Goal: Register for event/course

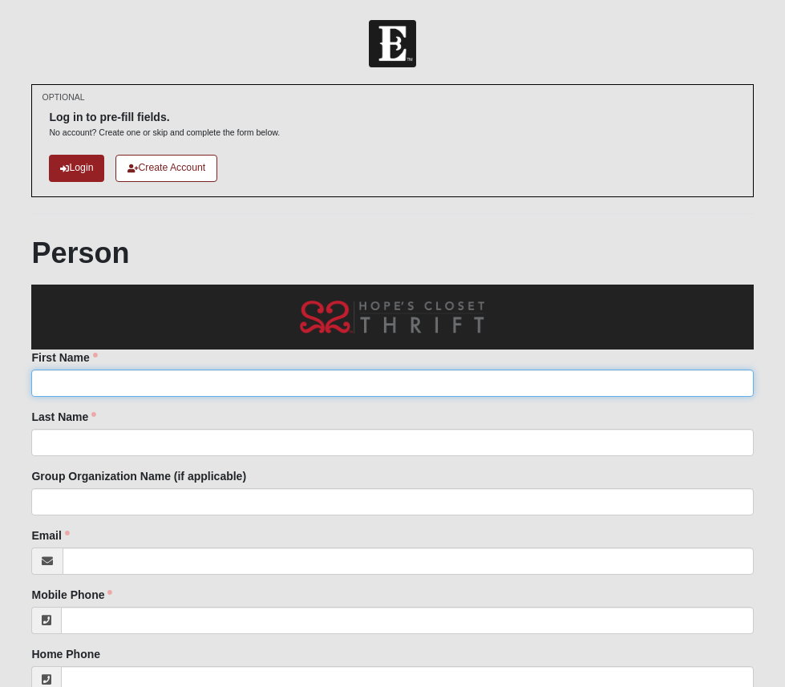
click at [221, 381] on input "First Name" at bounding box center [392, 383] width 722 height 27
type input "Lauren"
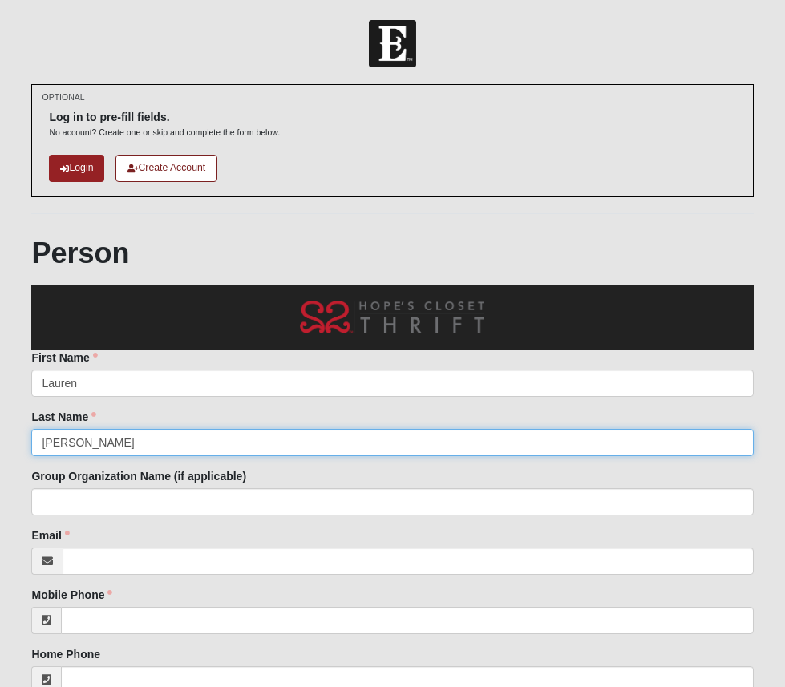
type input "[PERSON_NAME]"
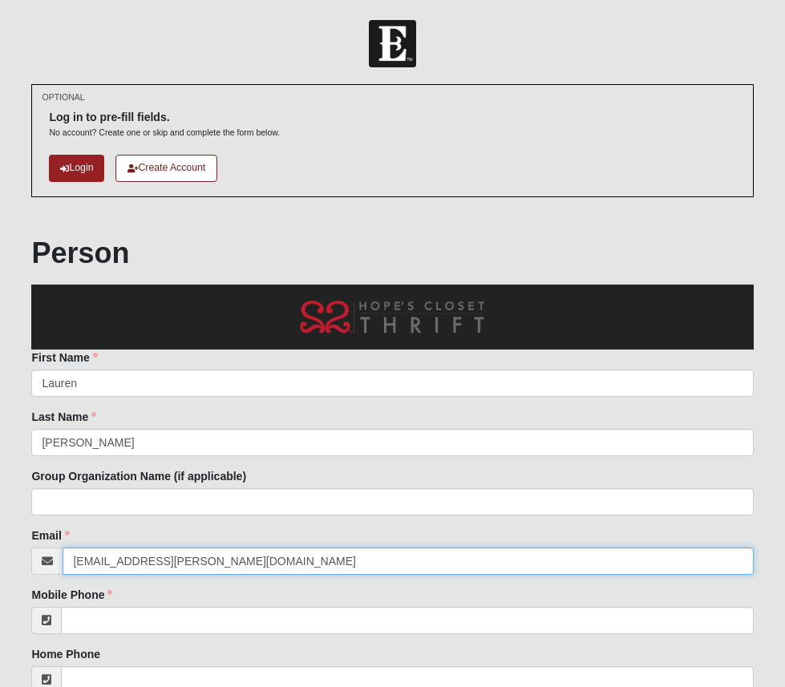
type input "[EMAIL_ADDRESS][PERSON_NAME][DOMAIN_NAME]"
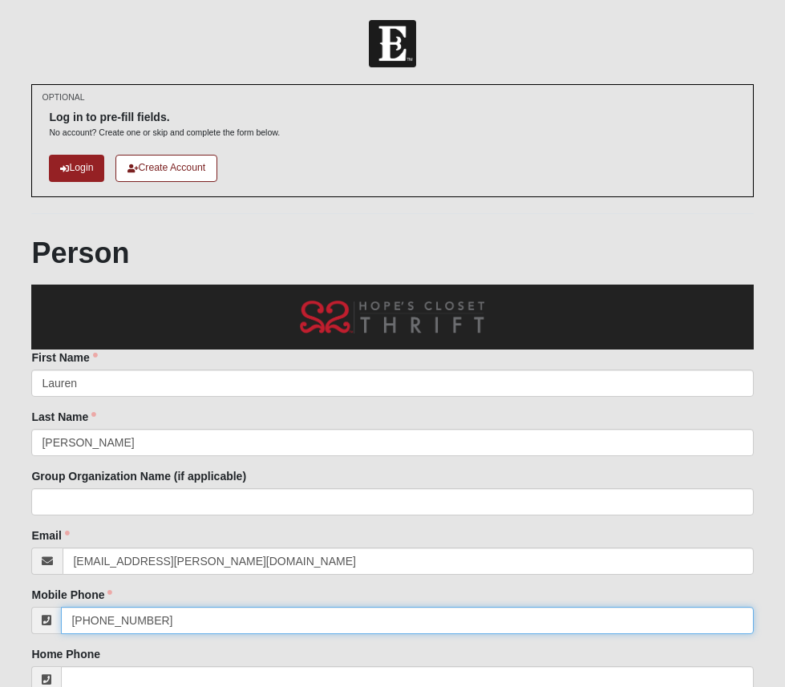
type input "[PHONE_NUMBER]"
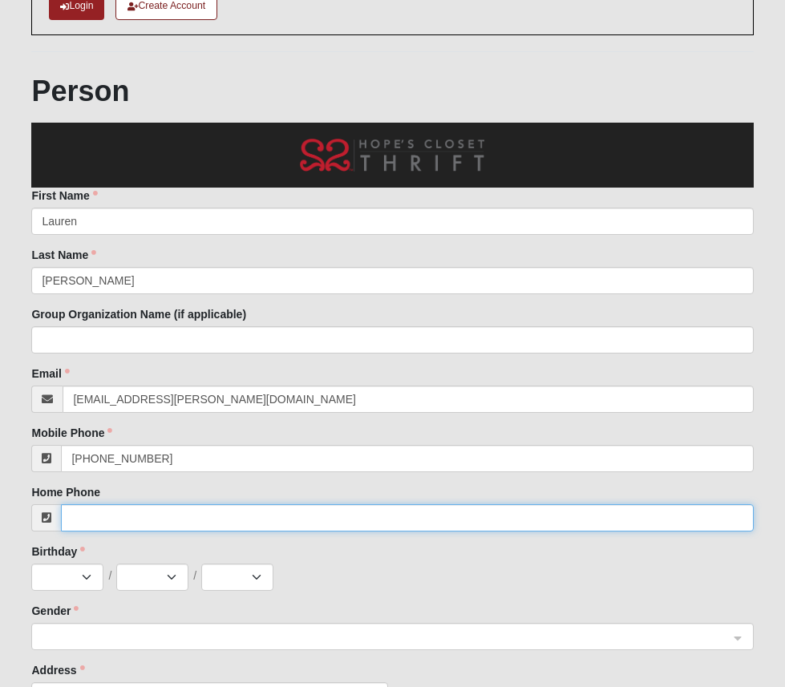
scroll to position [175, 0]
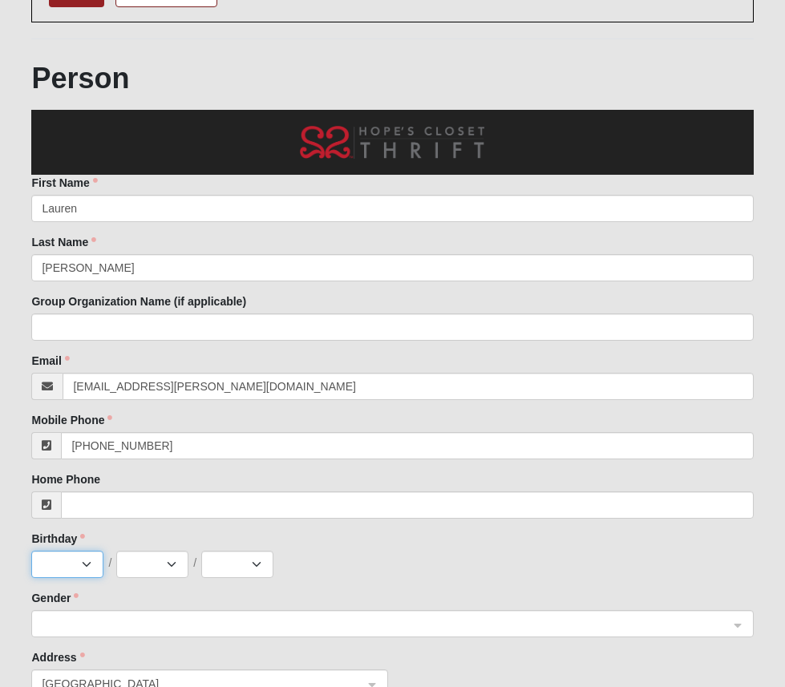
click at [79, 566] on select "Jan Feb Mar Apr May Jun Jul Aug Sep Oct Nov Dec" at bounding box center [67, 564] width 72 height 27
select select "3"
click at [148, 571] on select "1 2 3 4 5 6 7 8 9 10 11 12 13 14 15 16 17 18 19 20 21 22 23 24 25 26 27 28 29 3…" at bounding box center [152, 564] width 72 height 27
select select "23"
click at [235, 573] on select "2025 2024 2023 2022 2021 2020 2019 2018 2017 2016 2015 2014 2013 2012 2011 2010…" at bounding box center [237, 564] width 72 height 27
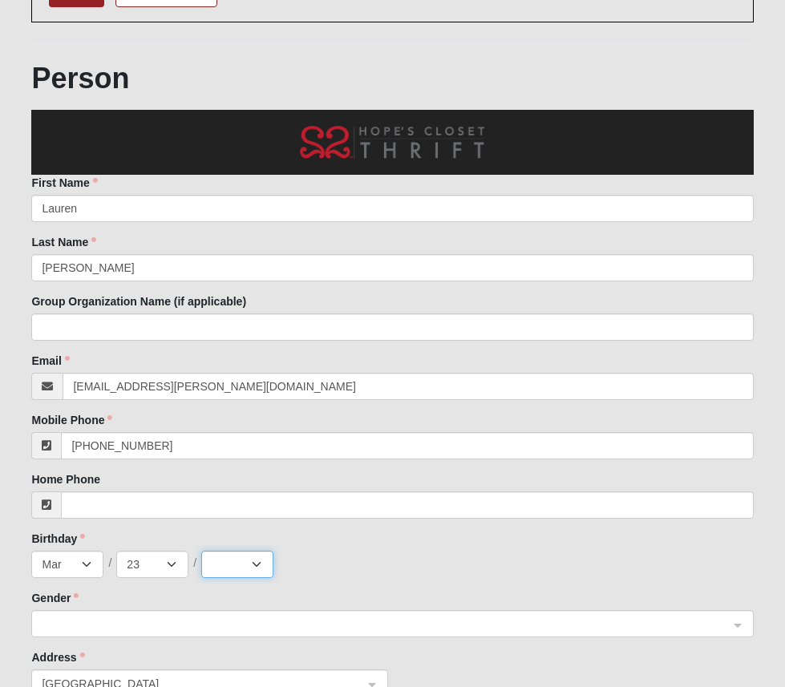
select select "1990"
click at [109, 619] on span at bounding box center [385, 625] width 687 height 18
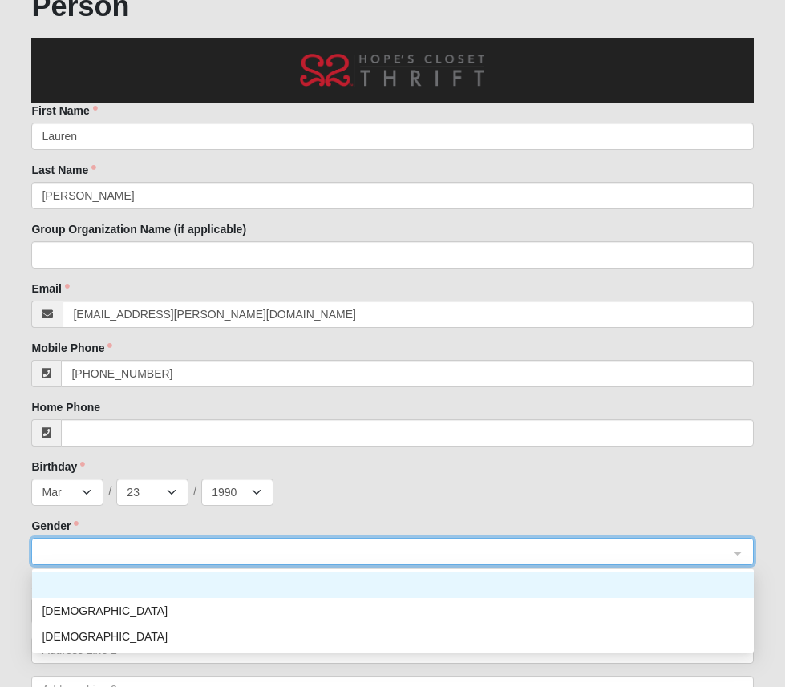
scroll to position [253, 0]
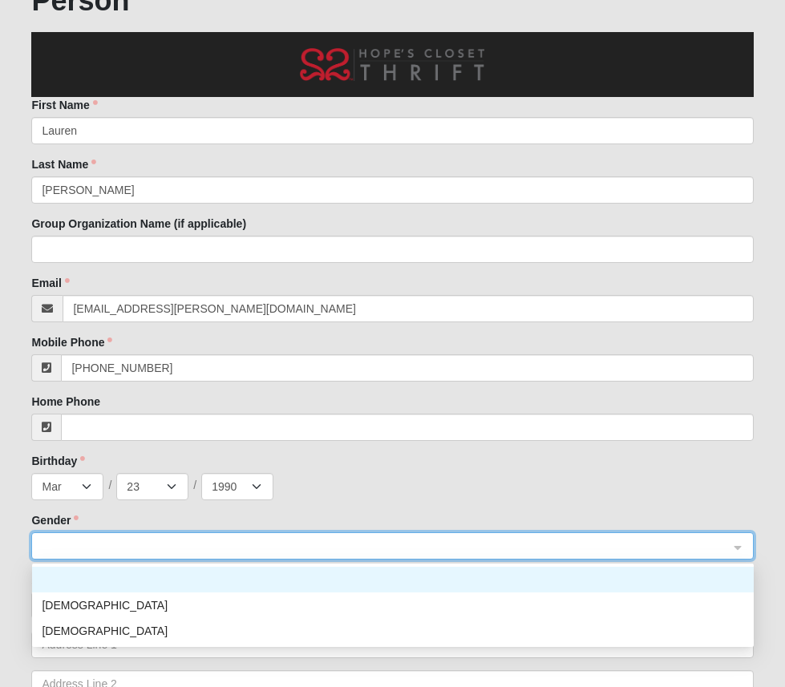
click at [107, 631] on div "Female" at bounding box center [393, 631] width 703 height 18
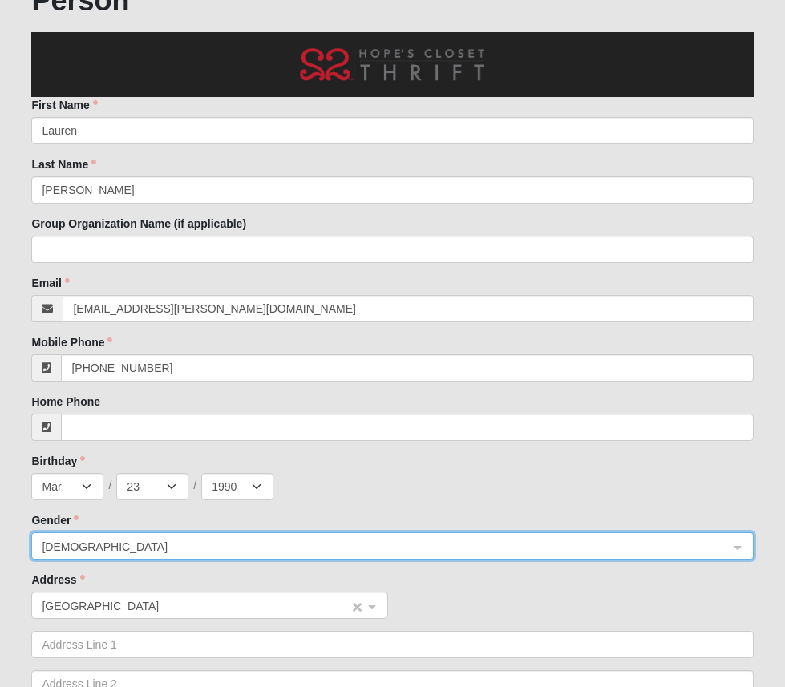
click at [98, 602] on span "United States" at bounding box center [195, 607] width 307 height 18
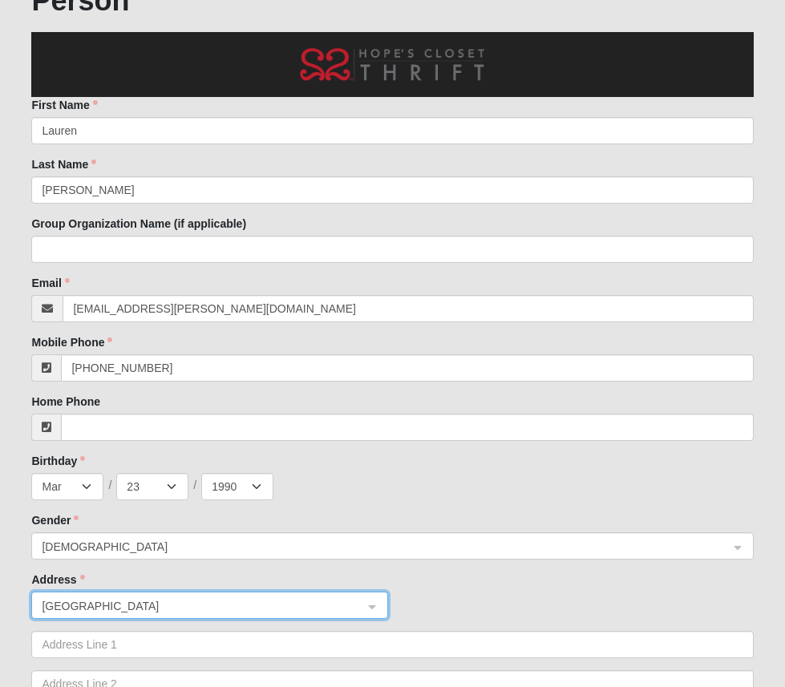
click at [122, 586] on div "Address United States United States US ------------------------ Countries Unite…" at bounding box center [392, 660] width 722 height 177
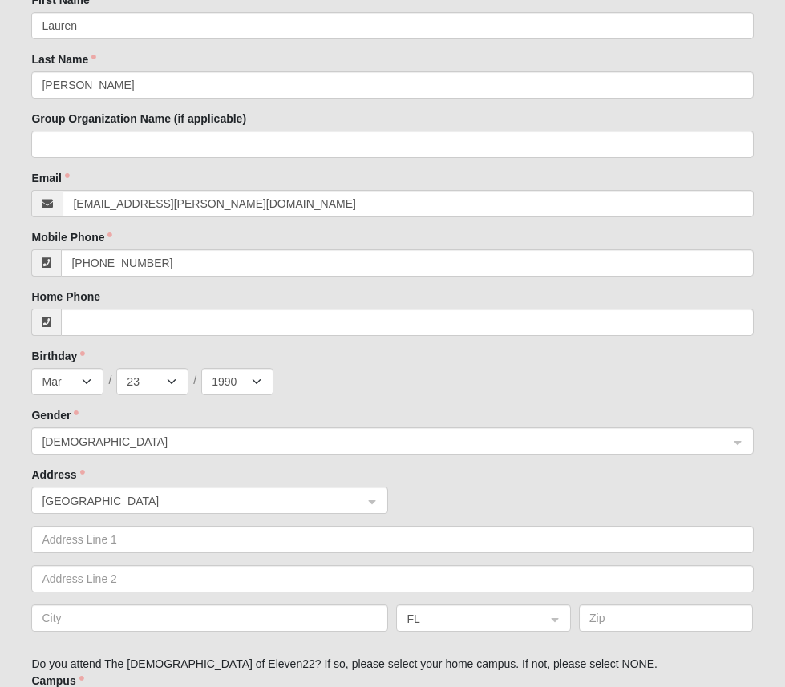
scroll to position [369, 0]
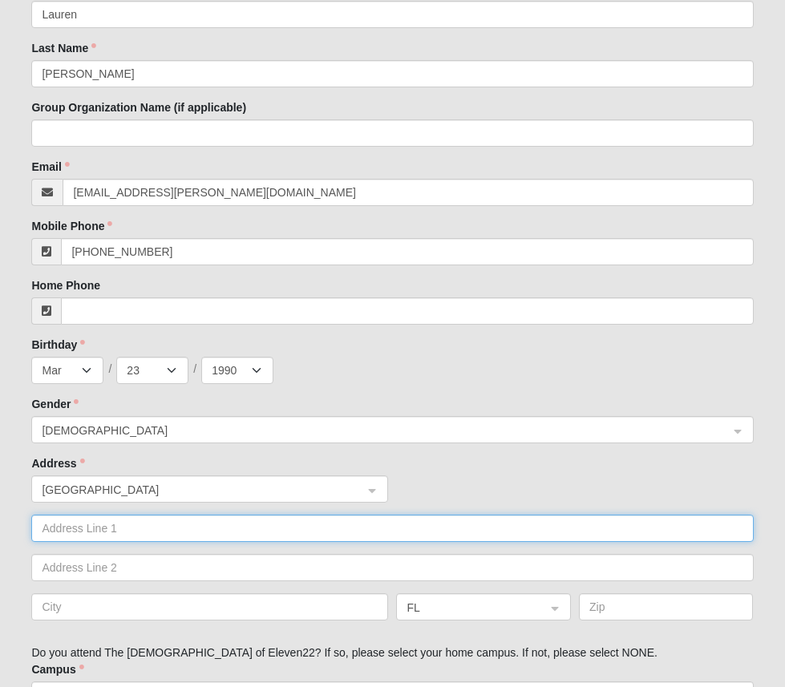
click at [101, 541] on input "text" at bounding box center [392, 528] width 722 height 27
type input "440 Burbank Ave, Apt 3106"
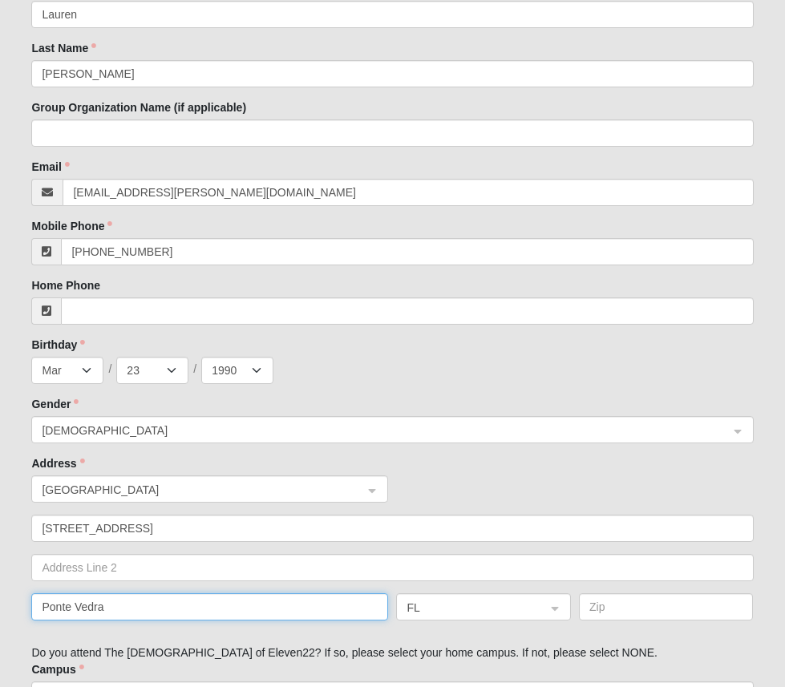
type input "Ponte Vedra"
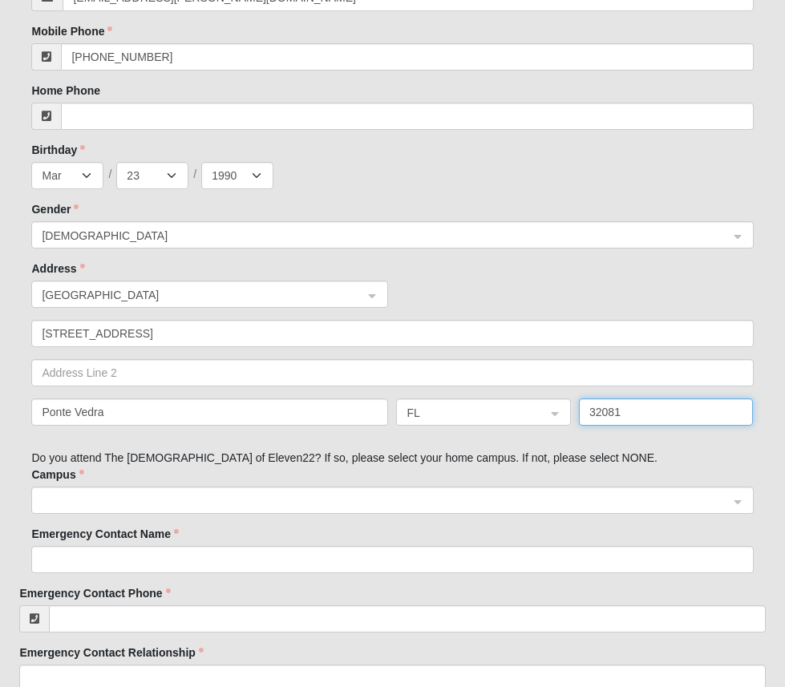
scroll to position [584, 0]
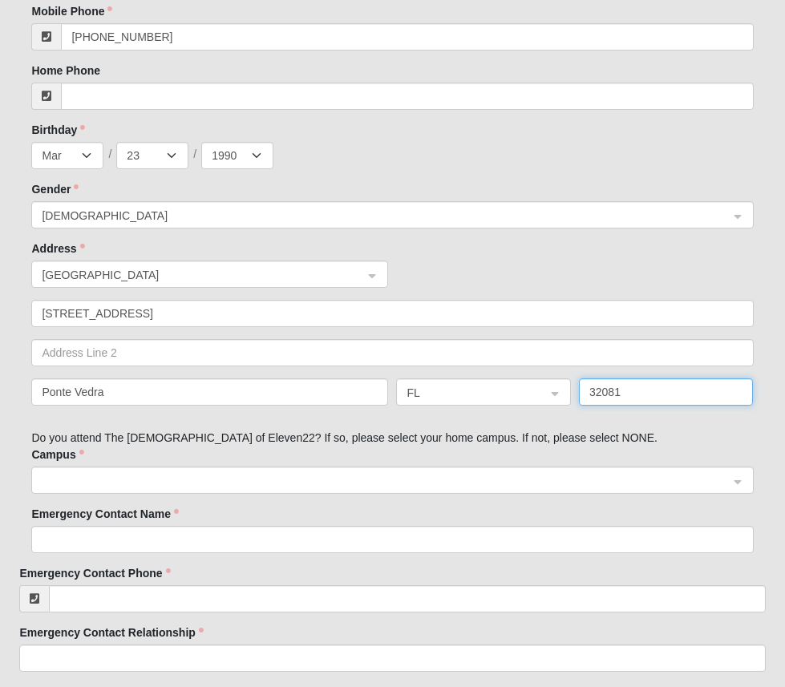
click at [107, 489] on span at bounding box center [385, 481] width 687 height 18
type input "32081"
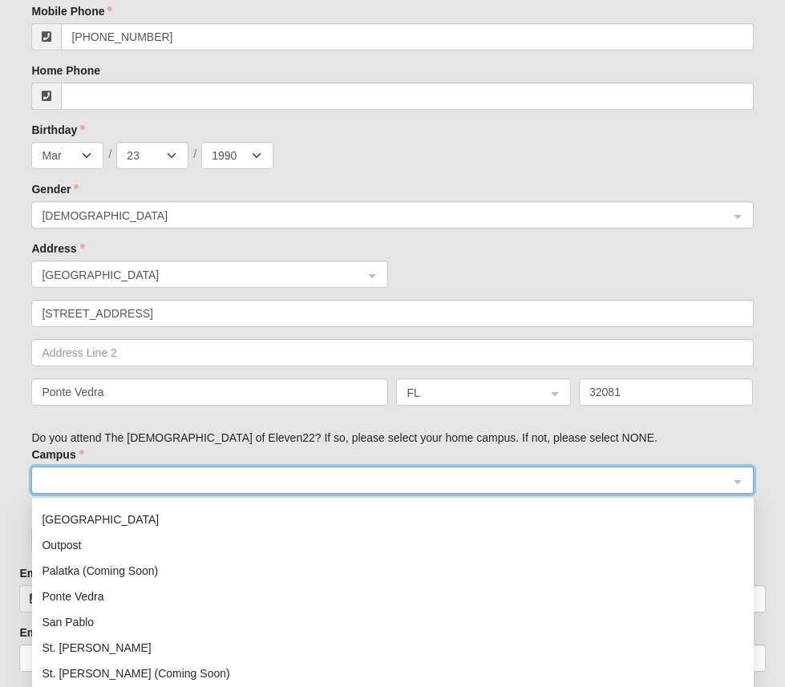
scroll to position [177, 0]
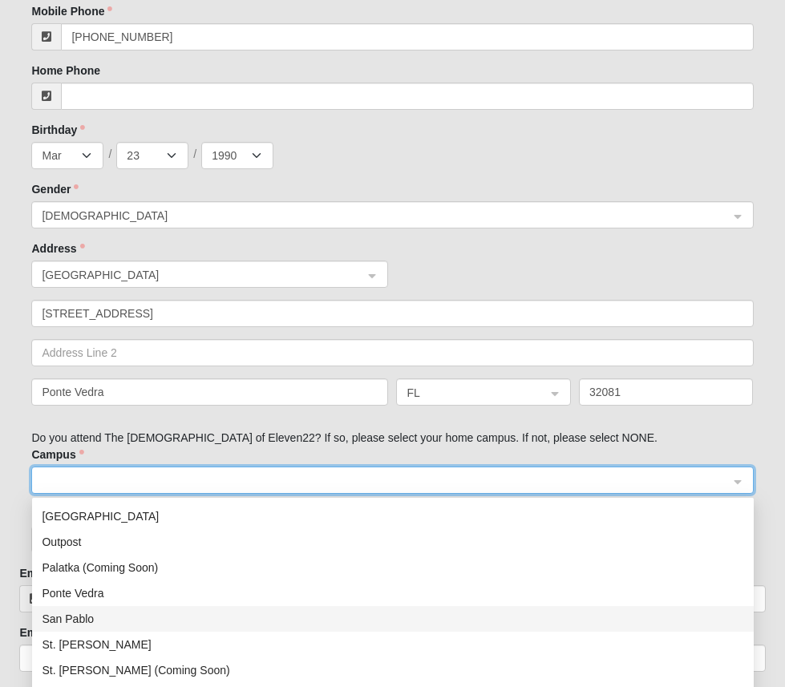
click at [84, 624] on div "San Pablo" at bounding box center [393, 619] width 703 height 18
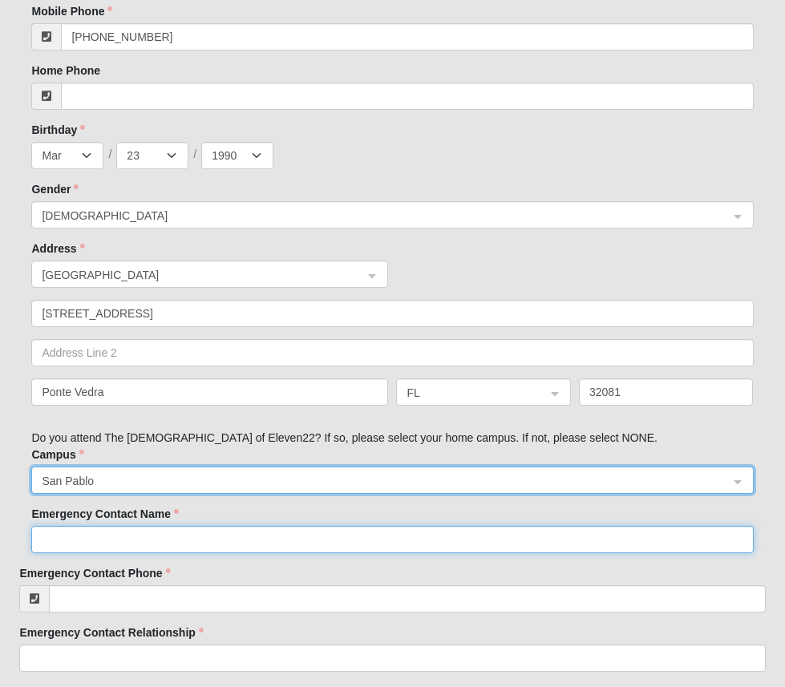
click at [110, 547] on input "Emergency Contact Name" at bounding box center [392, 539] width 722 height 27
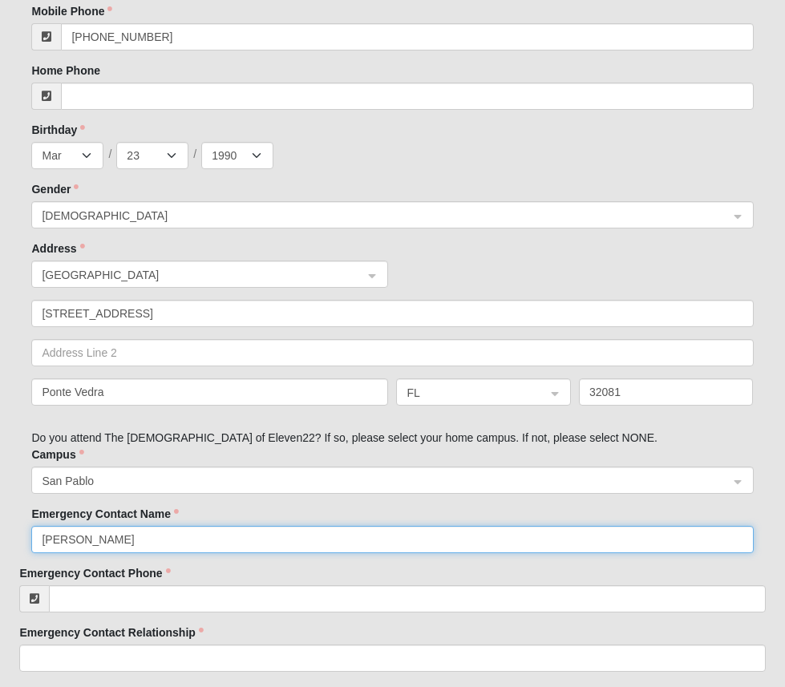
type input "Neil Hatley"
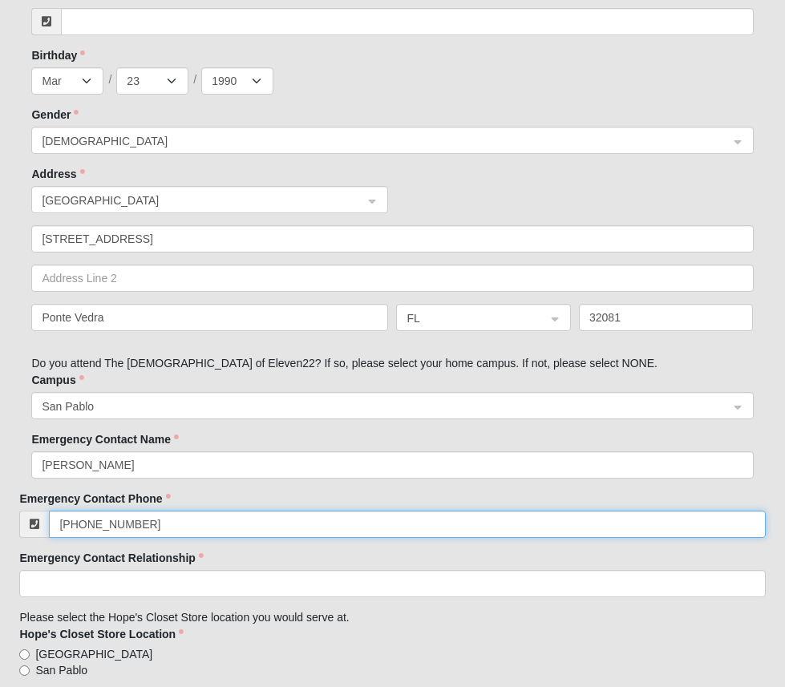
scroll to position [668, 0]
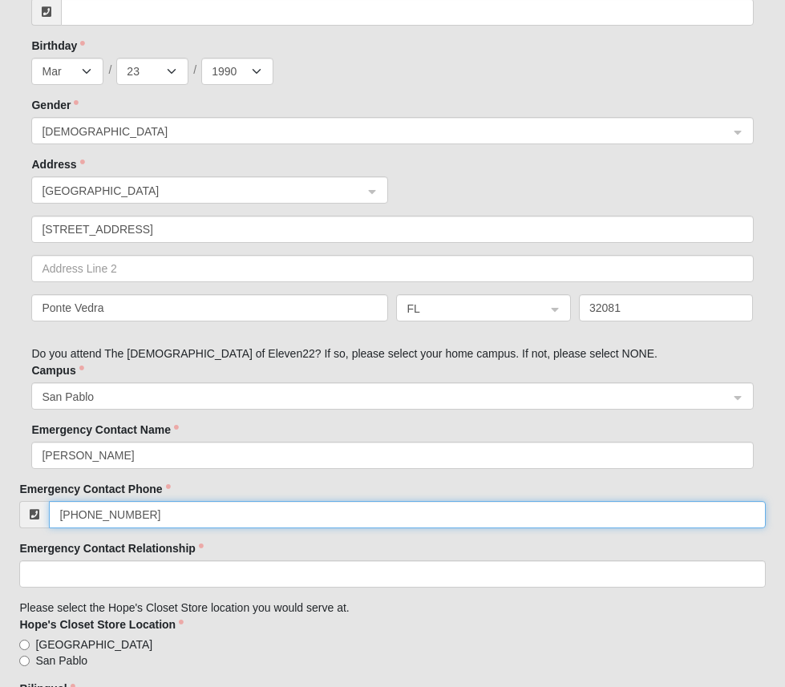
type input "(704) 985-3817"
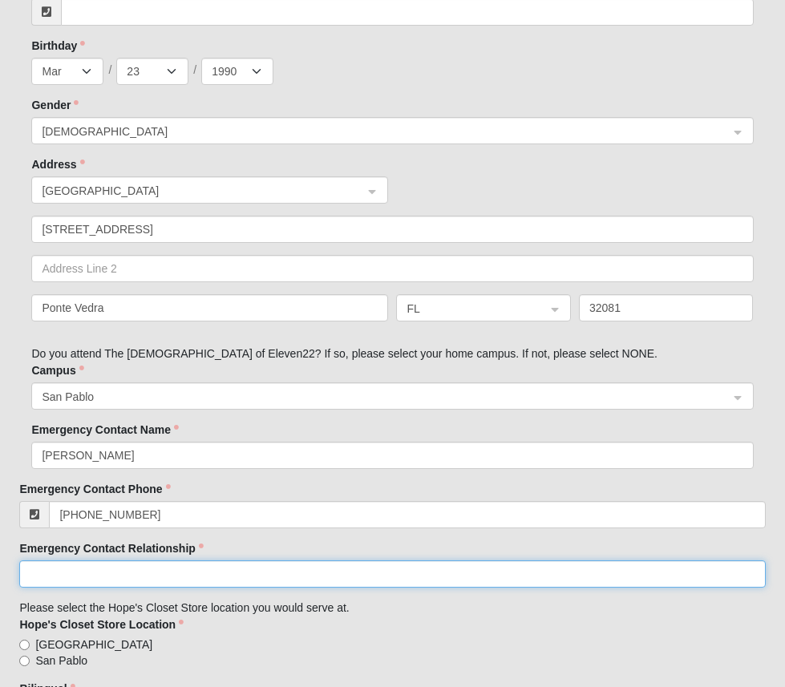
click at [97, 583] on input "Emergency Contact Relationship" at bounding box center [392, 574] width 746 height 27
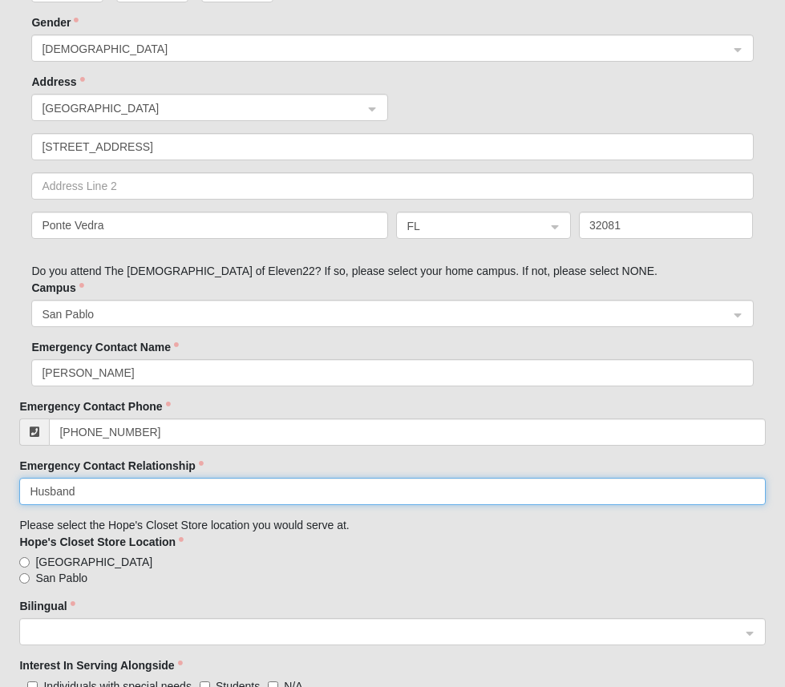
scroll to position [757, 0]
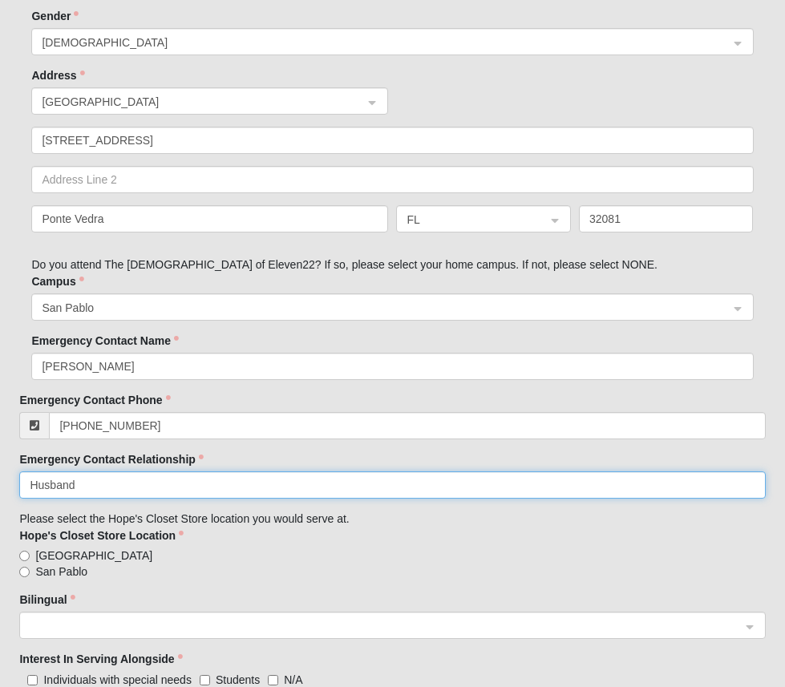
type input "Husband"
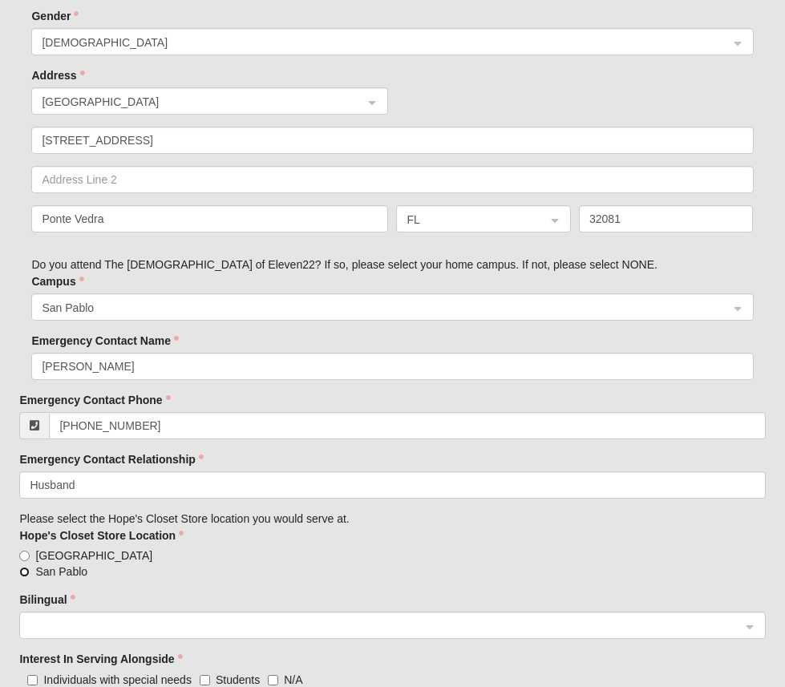
click at [25, 575] on input "San Pablo" at bounding box center [24, 572] width 10 height 10
radio input "true"
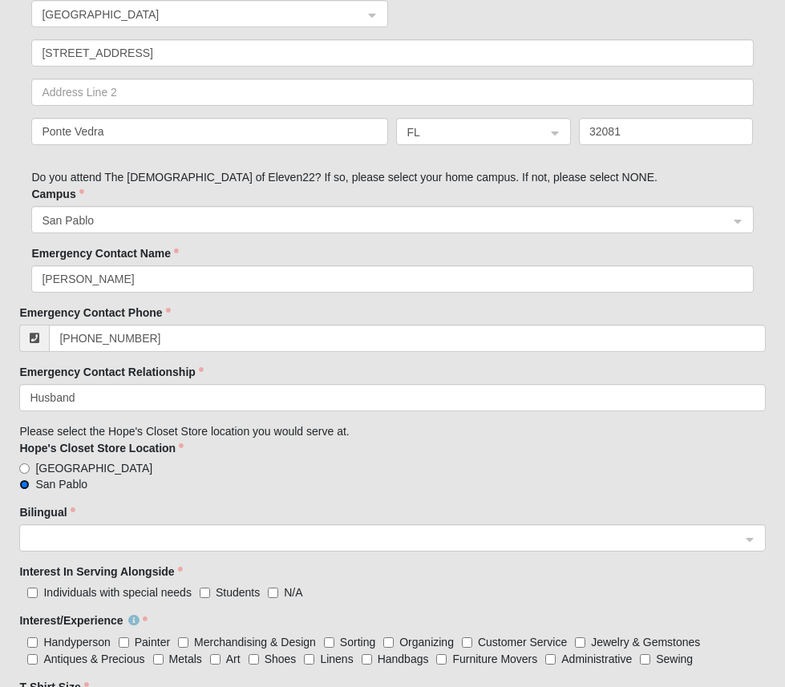
scroll to position [848, 0]
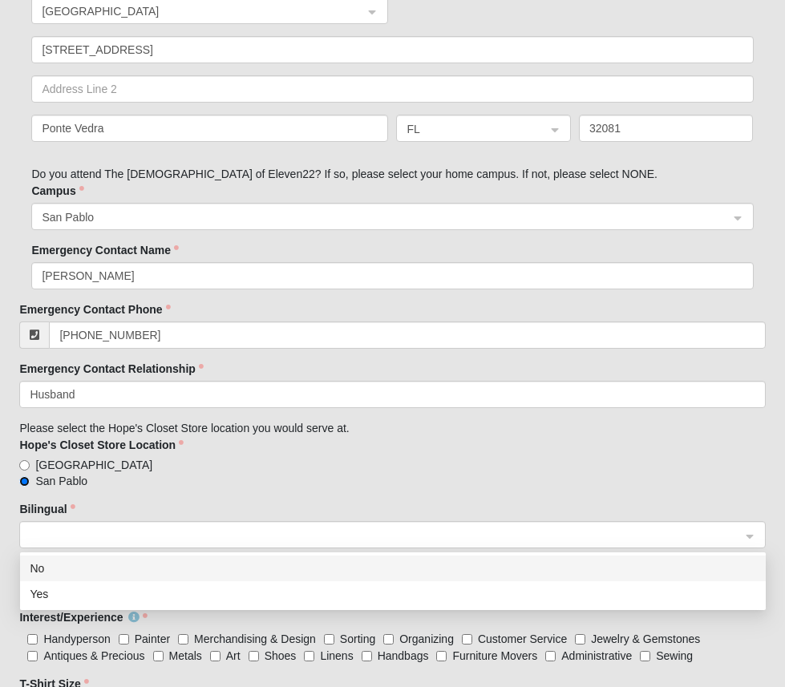
click at [63, 537] on span at bounding box center [385, 536] width 711 height 18
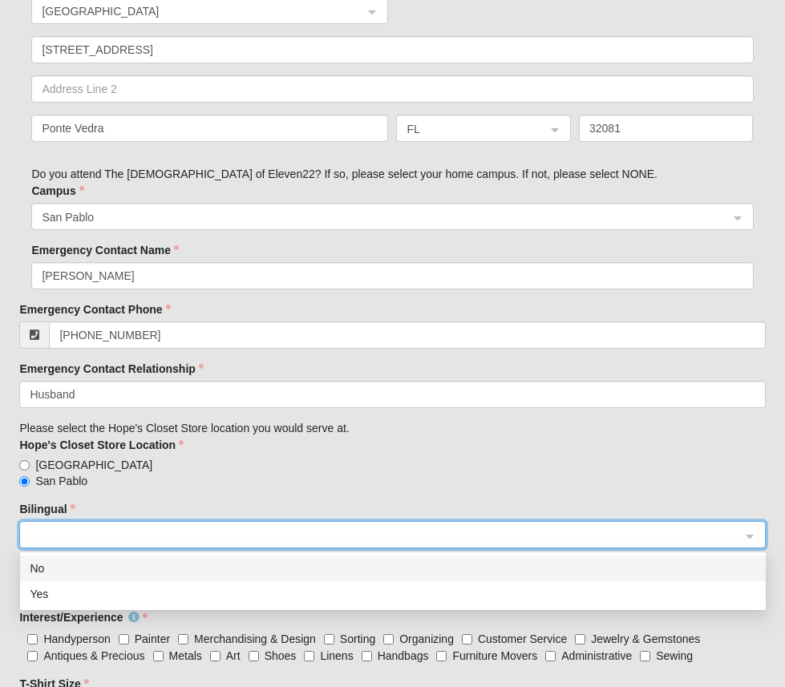
click at [35, 565] on div "No" at bounding box center [393, 569] width 727 height 18
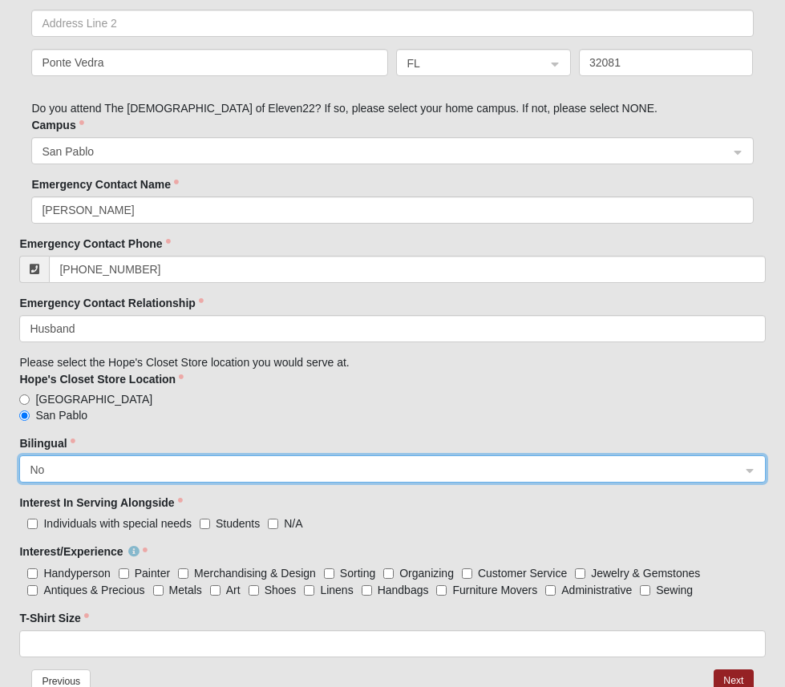
scroll to position [917, 0]
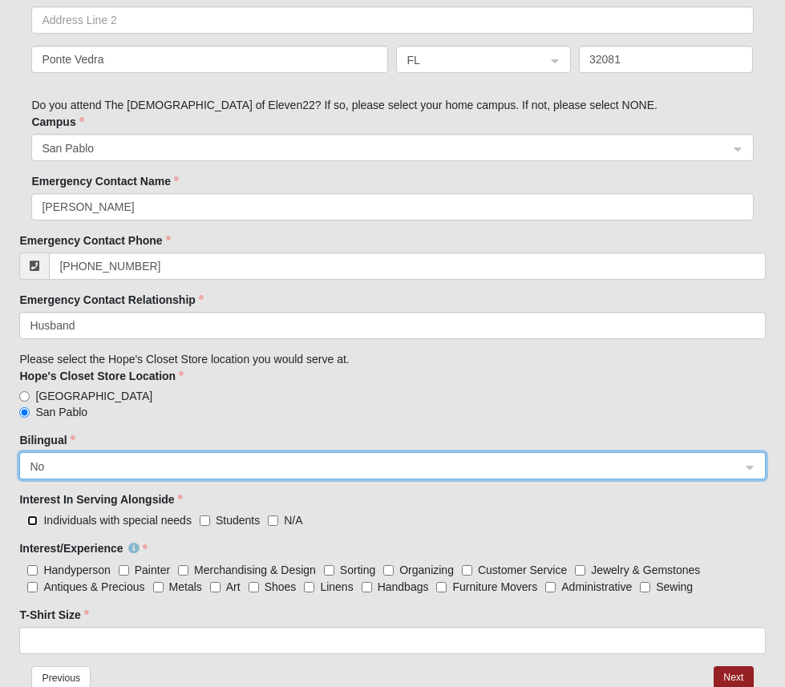
click at [36, 520] on needs "Individuals with special needs" at bounding box center [32, 521] width 10 height 10
checkbox needs "true"
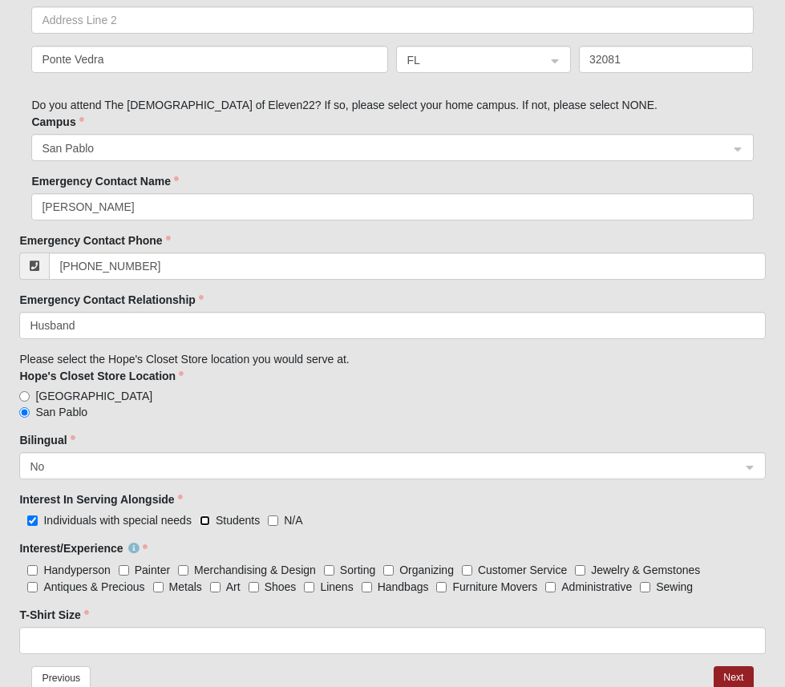
click at [202, 521] on input "Students" at bounding box center [205, 521] width 10 height 10
checkbox input "true"
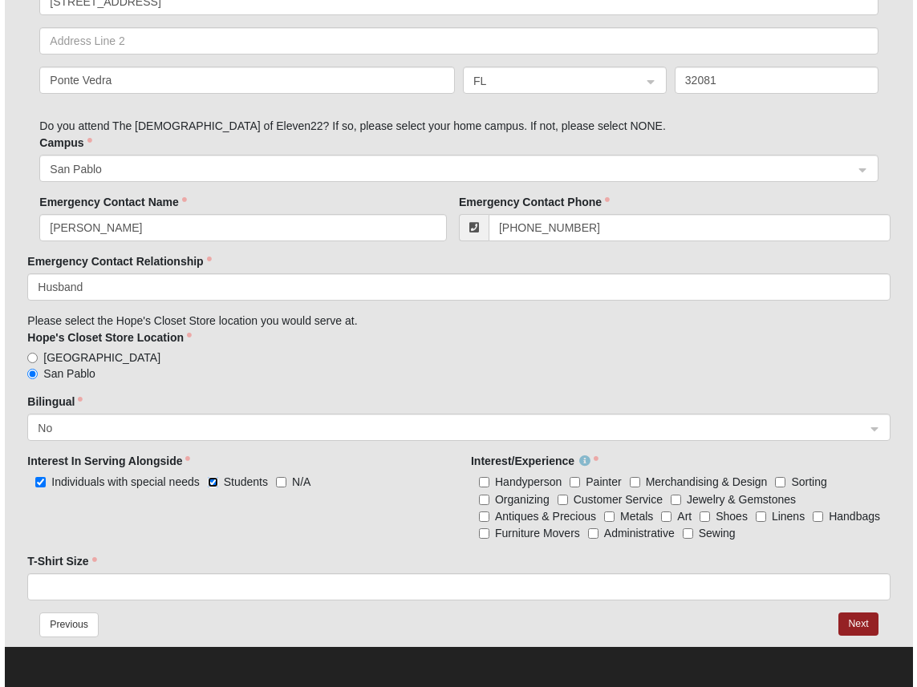
scroll to position [785, 0]
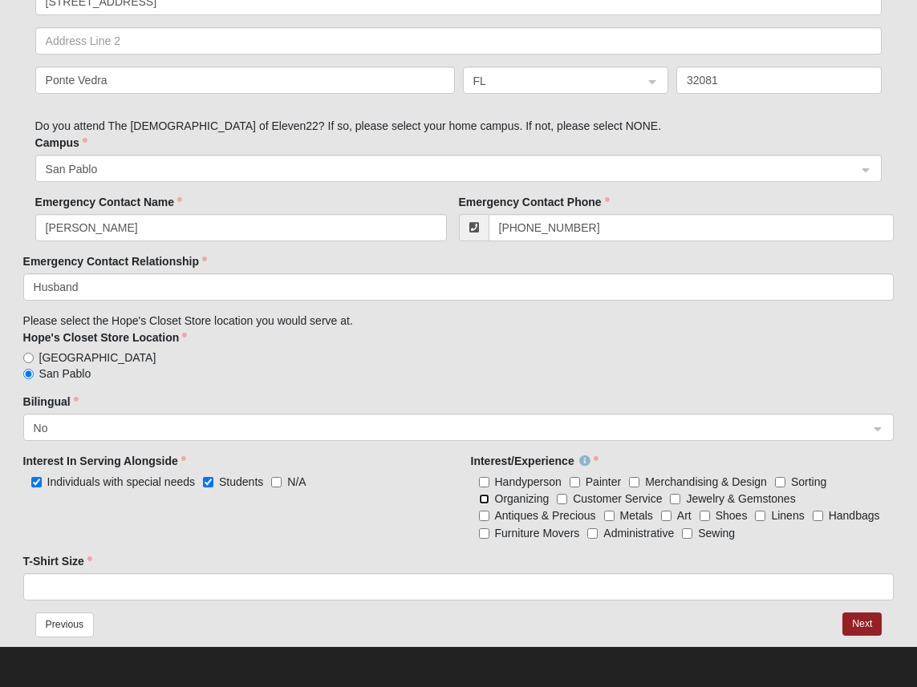
click at [486, 502] on input "Organizing" at bounding box center [484, 499] width 10 height 10
checkbox input "true"
click at [565, 490] on div "Handyperson Painter Merchandising & Design Sorting Organizing Customer Service …" at bounding box center [683, 507] width 424 height 68
click at [562, 497] on input "Customer Service" at bounding box center [562, 499] width 10 height 10
checkbox input "true"
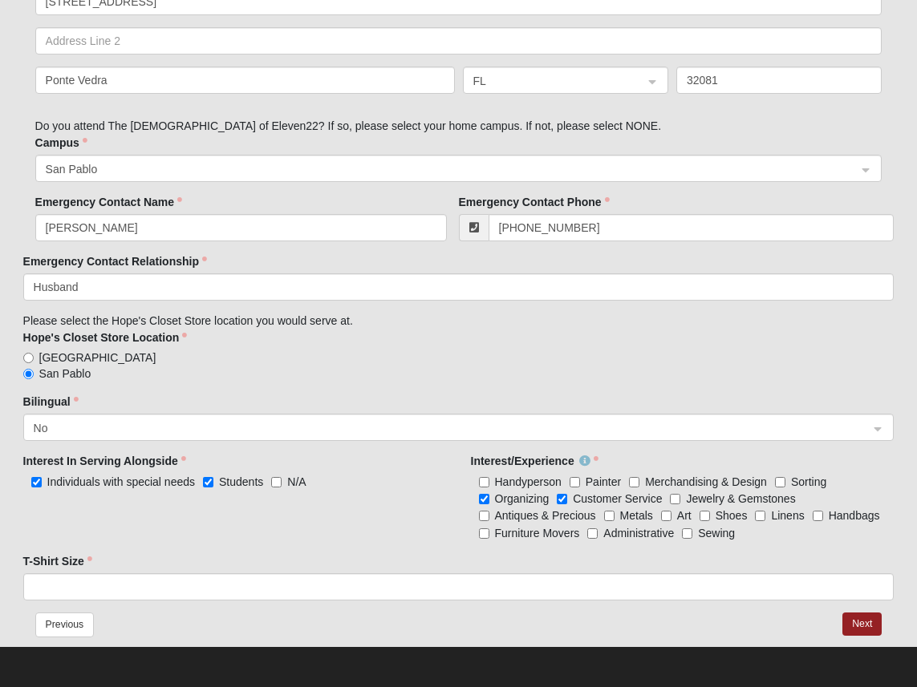
click at [586, 537] on div "Handyperson Painter Merchandising & Design Sorting Organizing Customer Service …" at bounding box center [683, 507] width 424 height 68
click at [594, 533] on input "Administrative" at bounding box center [592, 534] width 10 height 10
checkbox input "true"
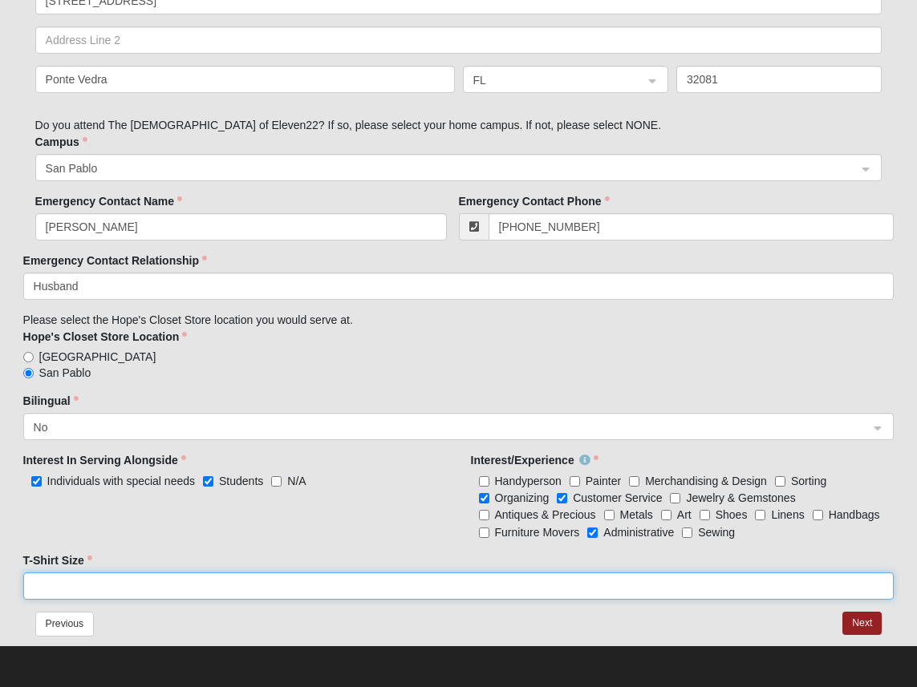
click at [632, 583] on input "T-Shirt Size" at bounding box center [458, 586] width 871 height 27
type input "Large"
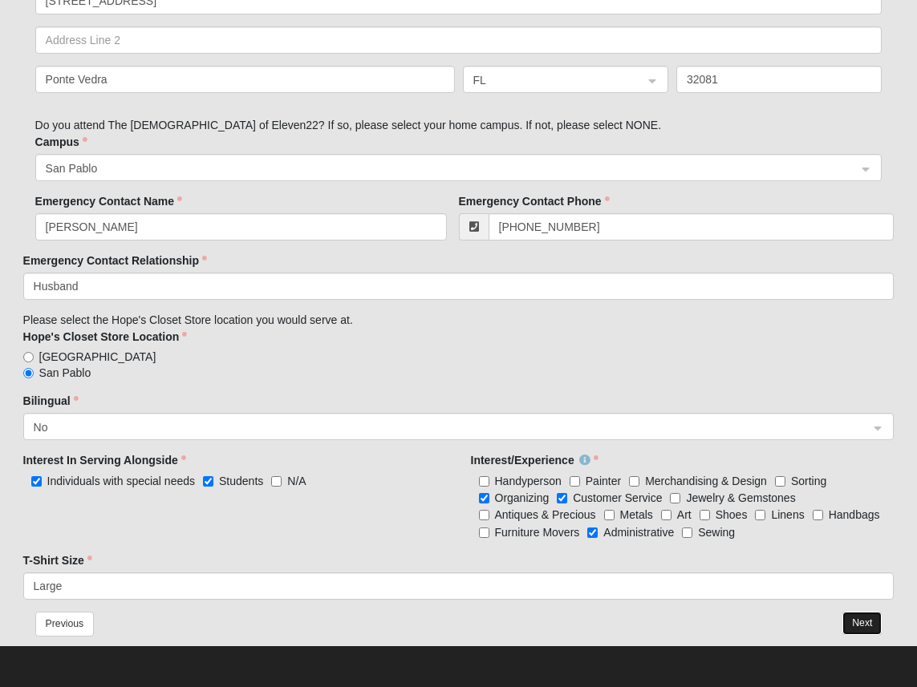
click at [785, 619] on button "Next" at bounding box center [861, 623] width 39 height 23
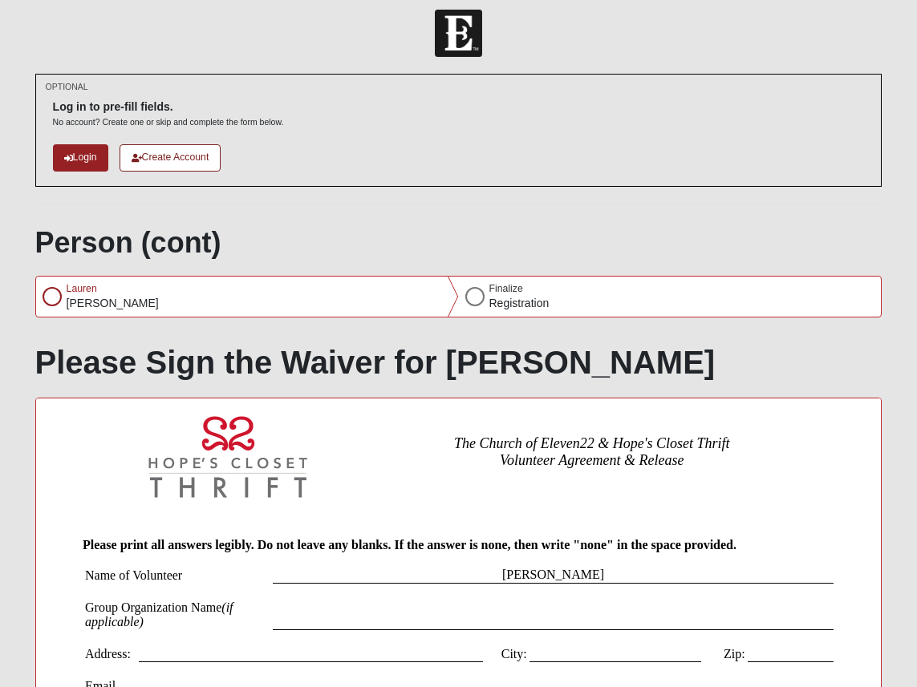
scroll to position [0, 0]
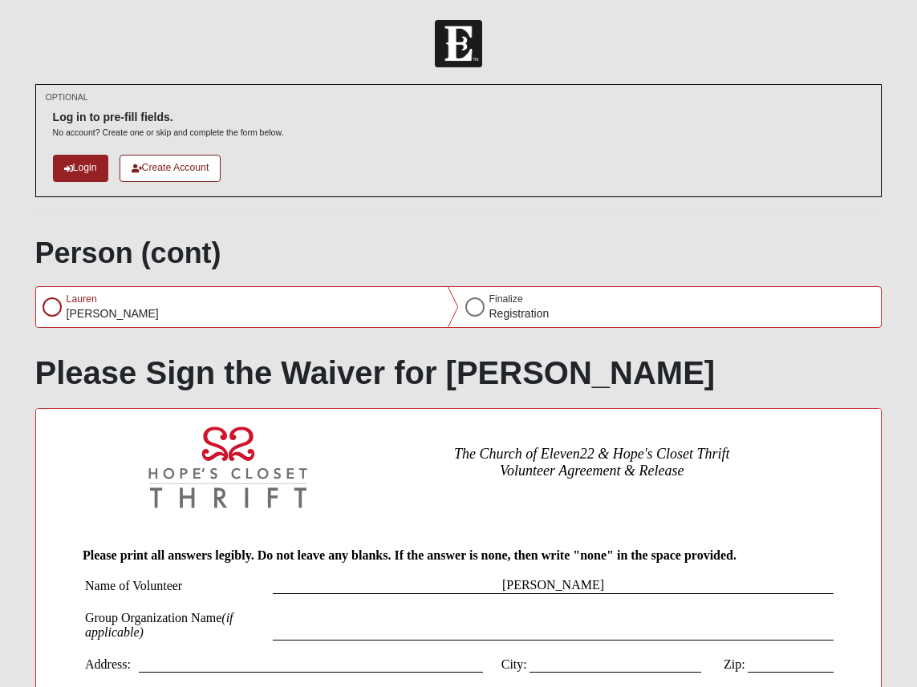
click at [55, 311] on div at bounding box center [52, 307] width 19 height 19
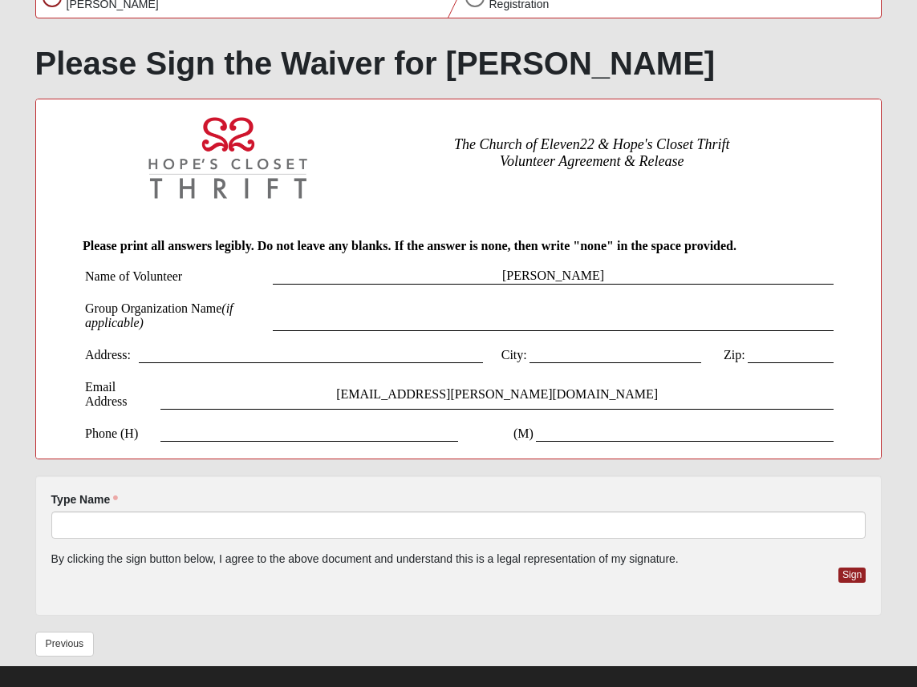
scroll to position [19, 0]
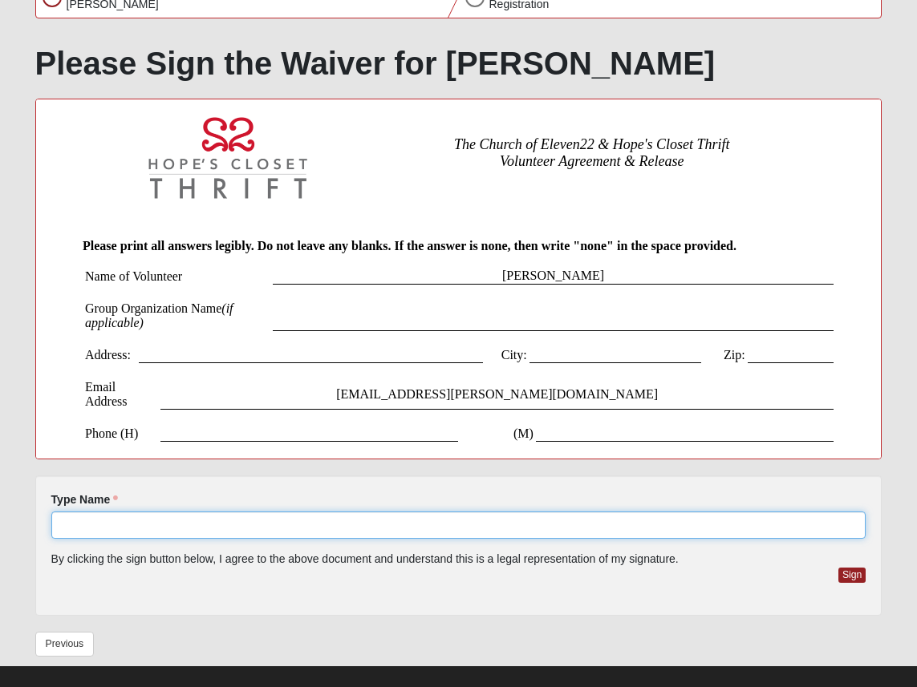
click at [162, 527] on input "Type Name" at bounding box center [458, 525] width 815 height 27
type input "Lauren Hatley"
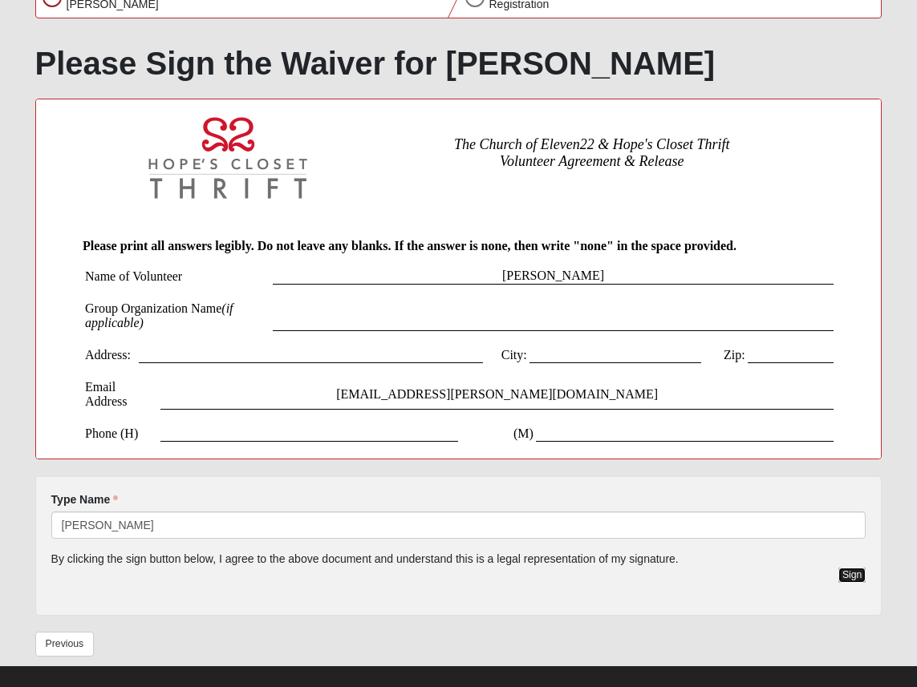
click at [785, 571] on button "Sign" at bounding box center [852, 575] width 28 height 15
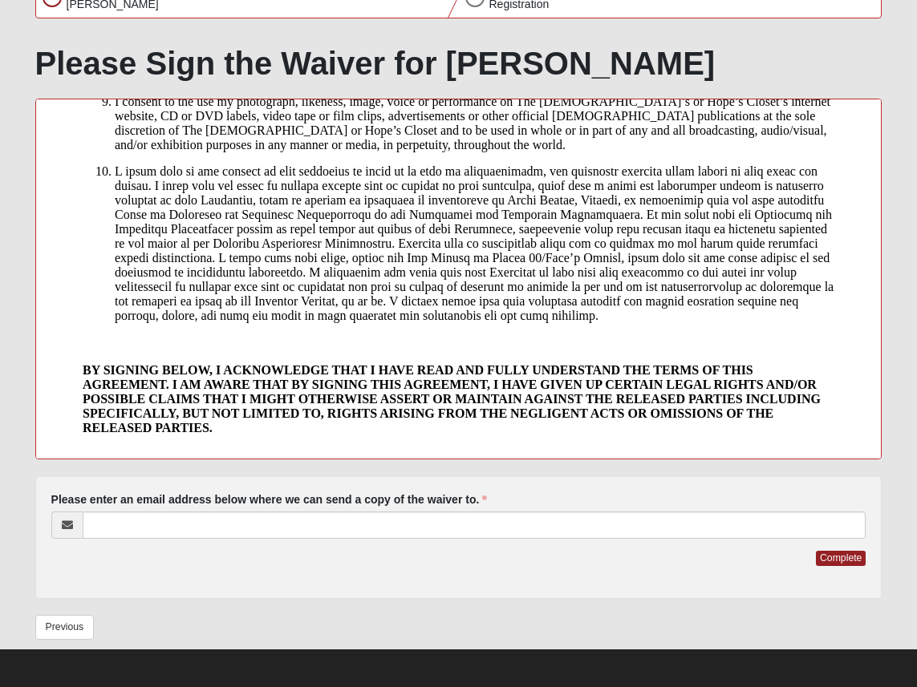
scroll to position [313, 0]
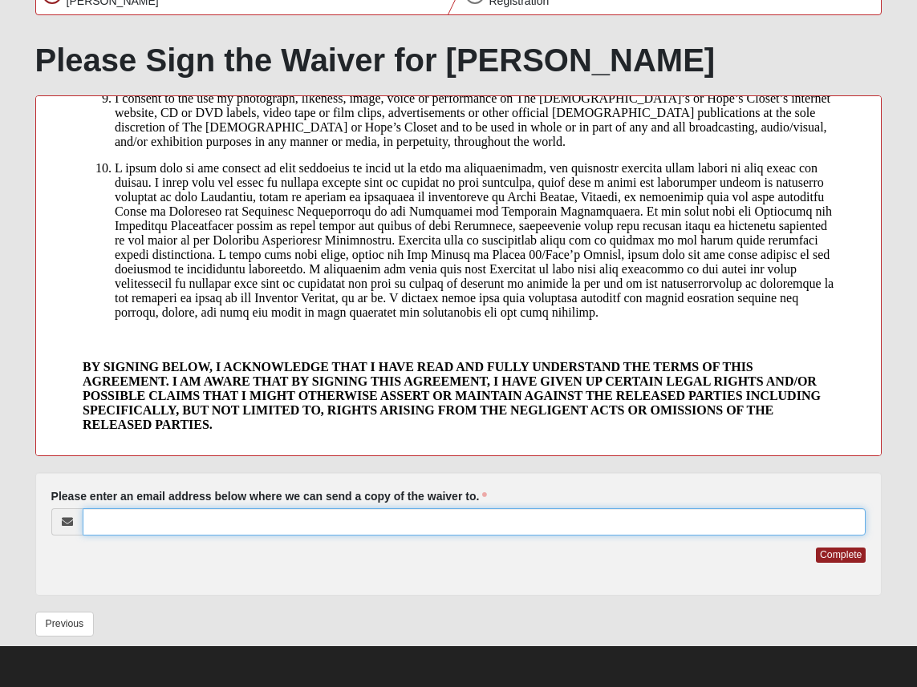
click at [566, 529] on input "Please enter an email address below where we can send a copy of the waiver to." at bounding box center [475, 522] width 784 height 27
type input "[EMAIL_ADDRESS][PERSON_NAME][DOMAIN_NAME]"
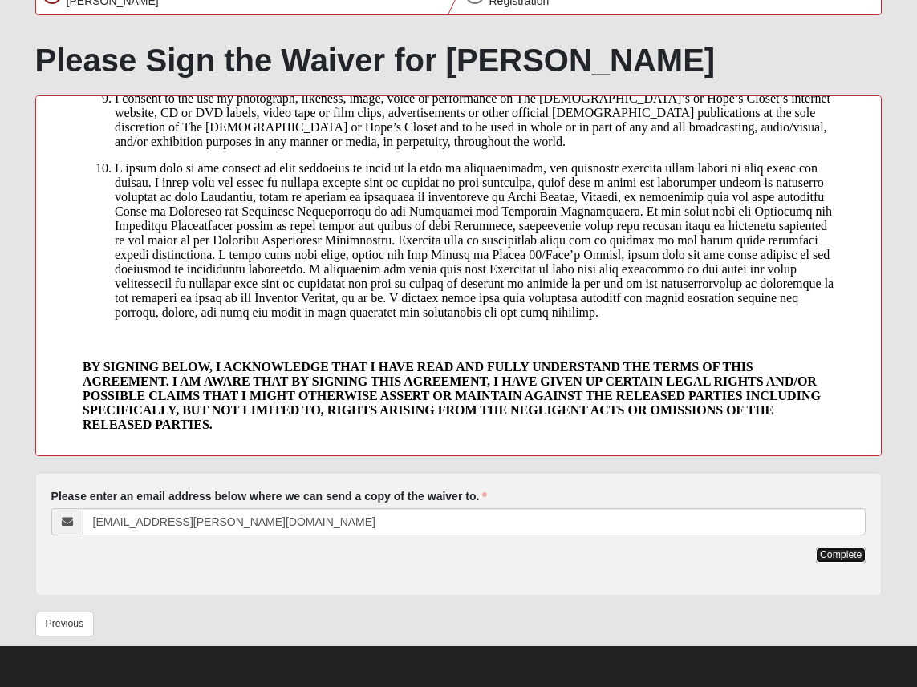
click at [785, 558] on button "Complete" at bounding box center [841, 555] width 50 height 15
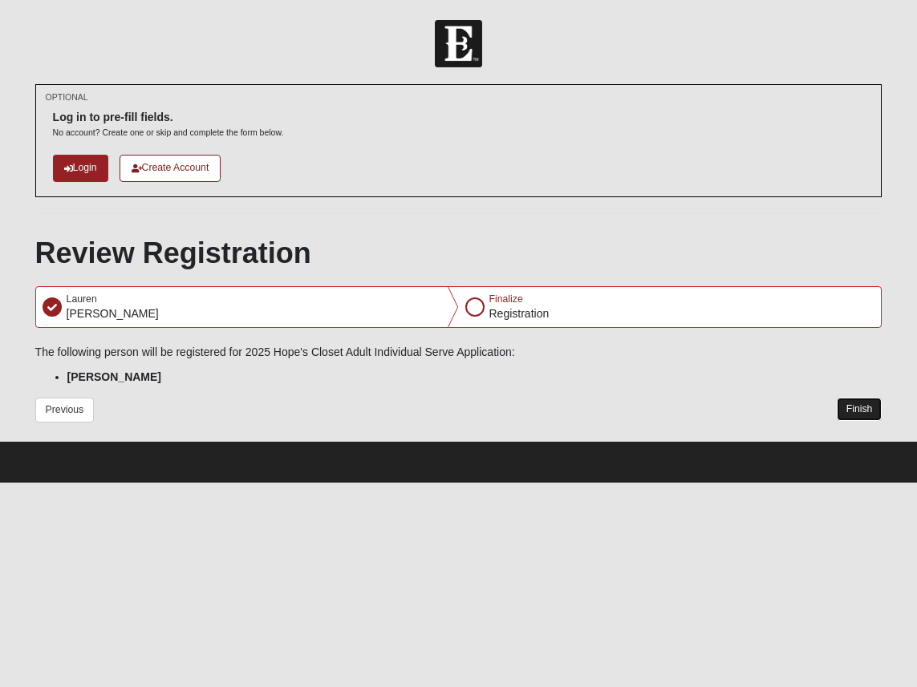
click at [785, 407] on button "Finish" at bounding box center [860, 409] width 46 height 23
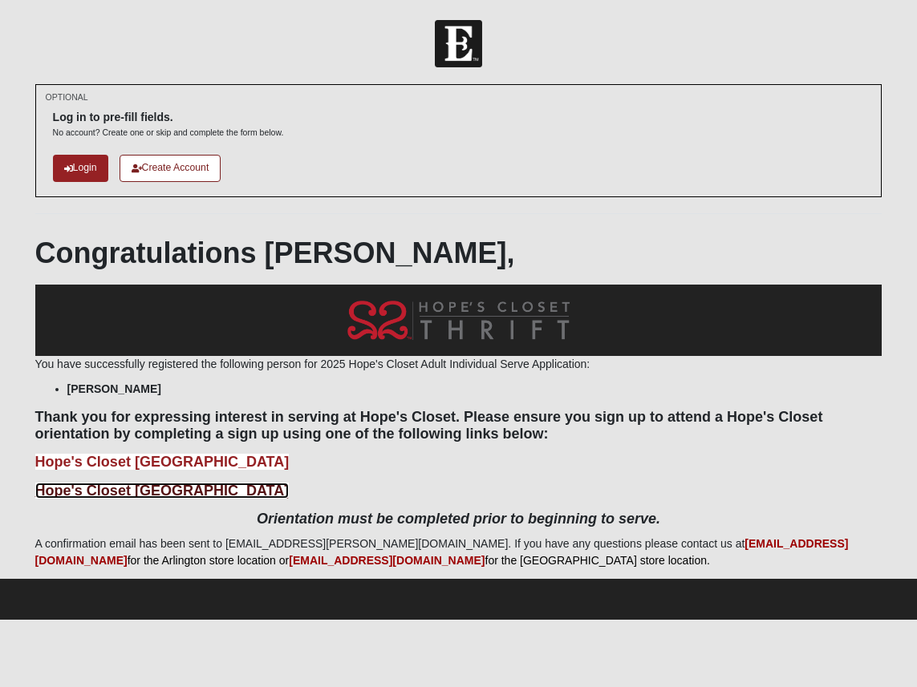
click at [250, 492] on b "Hope's Closet San Pablo Orientation" at bounding box center [162, 491] width 254 height 16
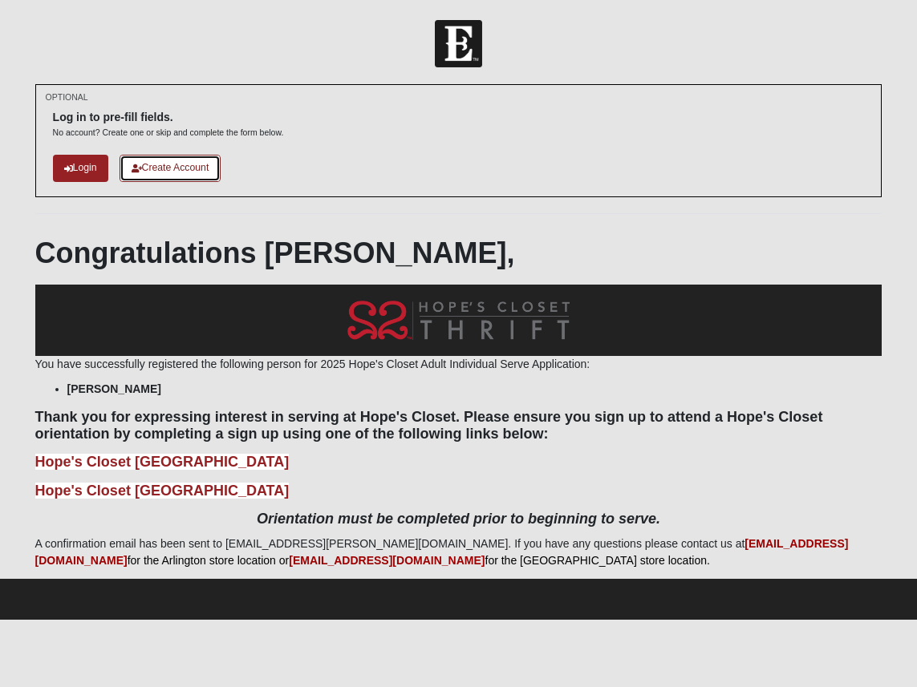
click at [199, 169] on link "Create Account" at bounding box center [171, 168] width 102 height 26
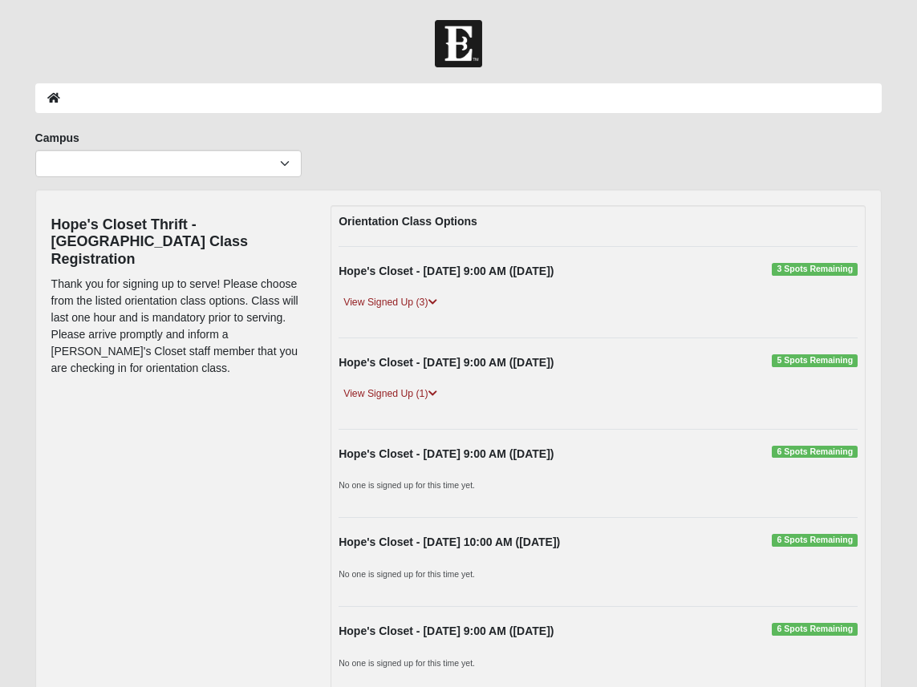
click at [529, 457] on strong "Hope's Closet - [DATE] 9:00 AM ([DATE])" at bounding box center [446, 454] width 215 height 13
click at [829, 457] on span "6 Spots Remaining" at bounding box center [815, 452] width 86 height 13
click at [425, 395] on link "View Signed Up (1)" at bounding box center [390, 394] width 103 height 17
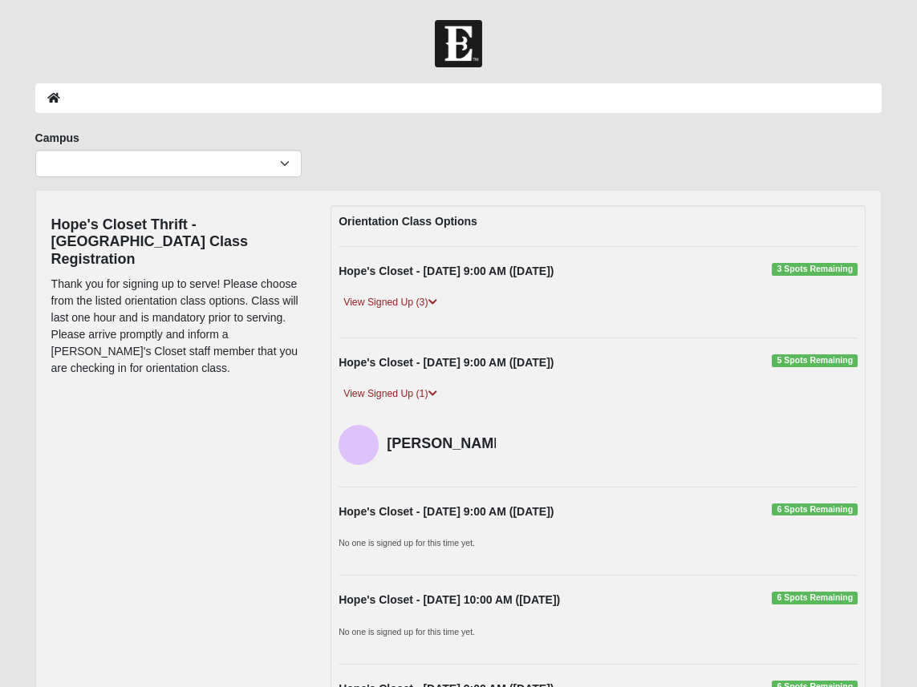
click at [806, 363] on span "5 Spots Remaining" at bounding box center [815, 361] width 86 height 13
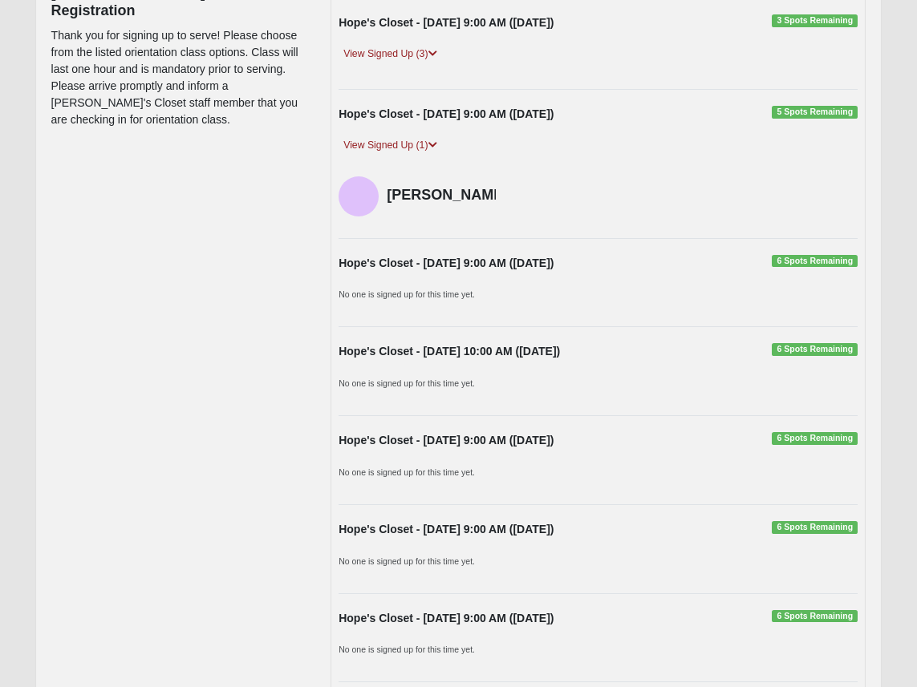
scroll to position [243, 0]
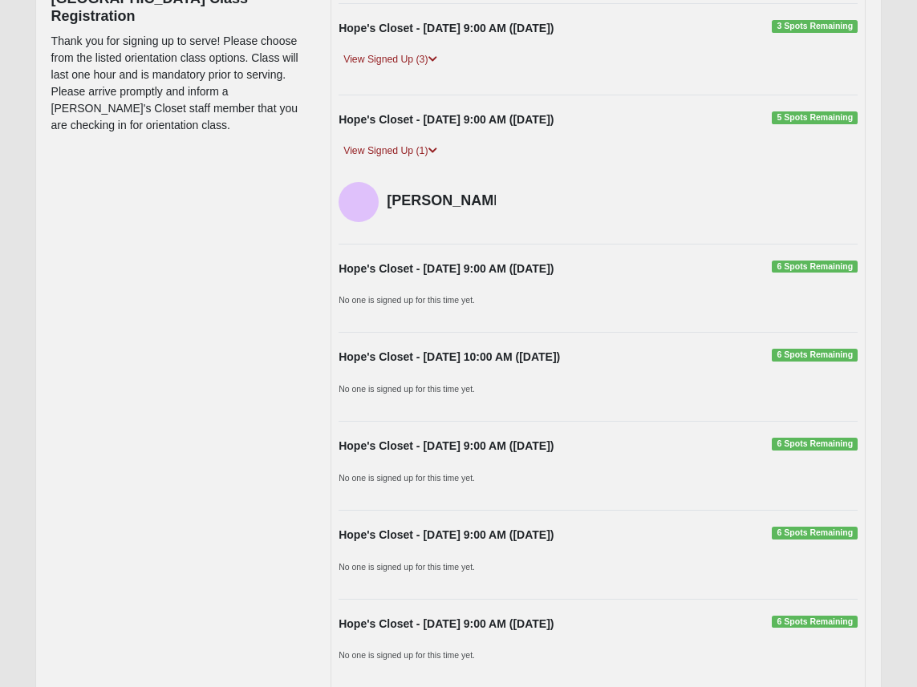
click at [424, 305] on small "No one is signed up for this time yet." at bounding box center [407, 300] width 136 height 10
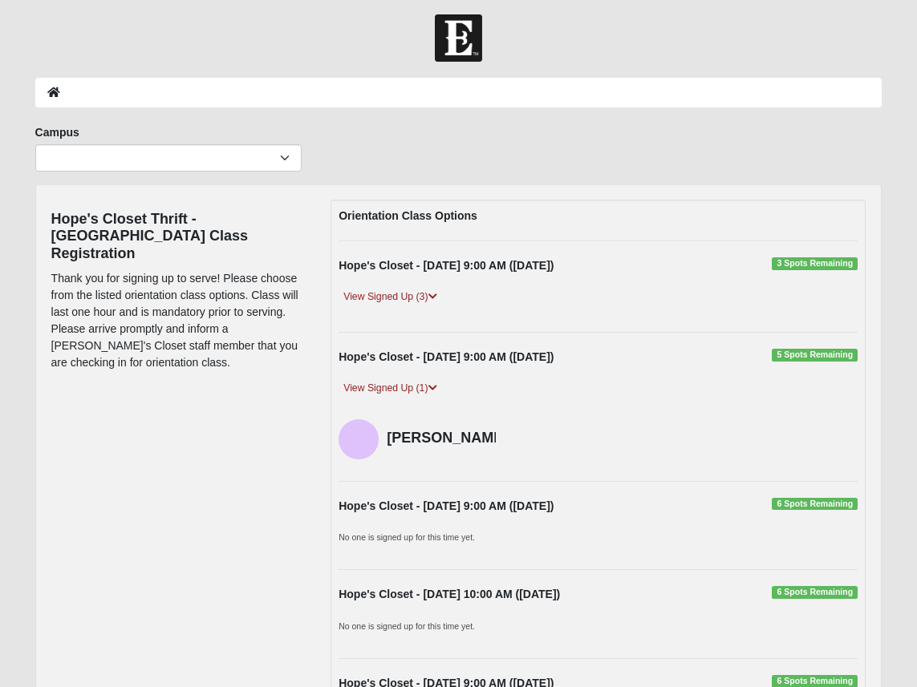
scroll to position [0, 0]
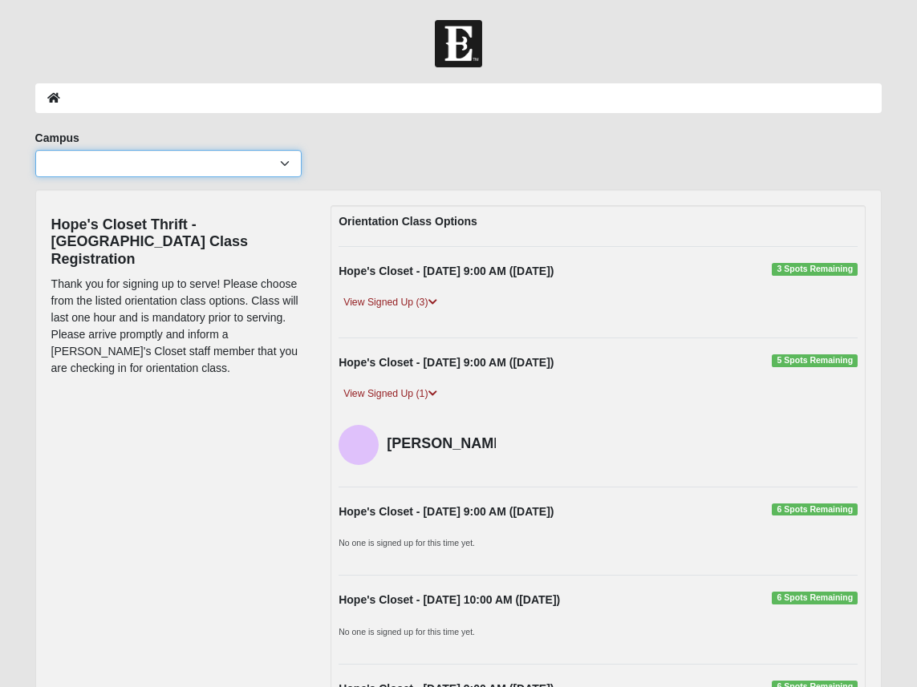
click at [205, 157] on select "Arlington Baymeadows Eleven22 Online Fleming Island Jesup Mandarin North Jax Or…" at bounding box center [168, 163] width 266 height 27
select select "3"
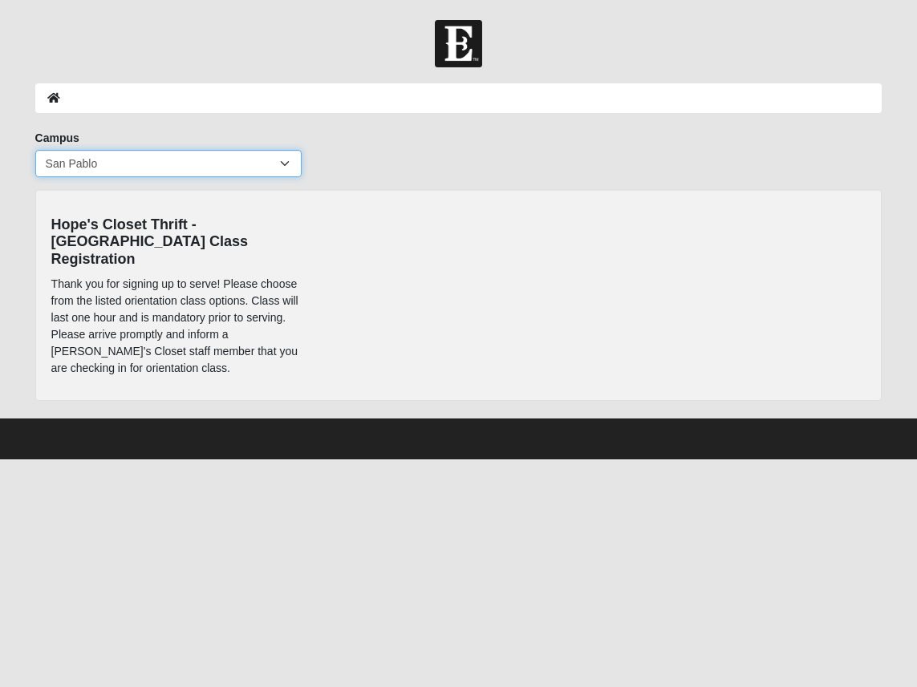
click at [290, 173] on select "Arlington Baymeadows Eleven22 Online Fleming Island Jesup Mandarin North Jax Or…" at bounding box center [168, 163] width 266 height 27
select select "16"
click at [272, 167] on select "Arlington Baymeadows Eleven22 Online Fleming Island Jesup Mandarin North Jax Or…" at bounding box center [168, 163] width 266 height 27
select select
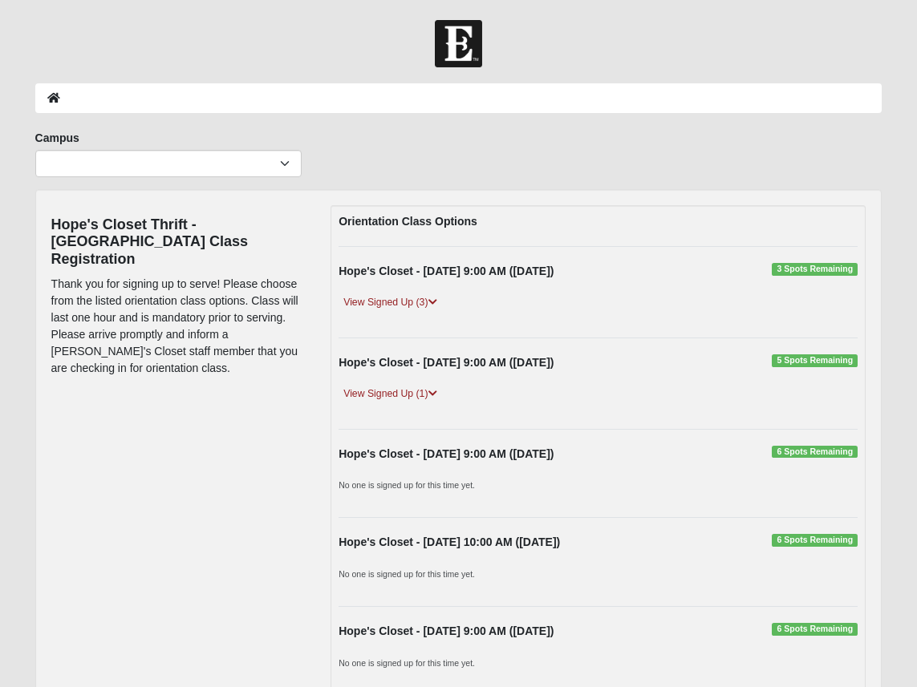
click at [531, 269] on strong "Hope's Closet - 9/17/2025 9:00 AM (9/17/2025)" at bounding box center [446, 271] width 215 height 13
click at [412, 308] on link "View Signed Up (3)" at bounding box center [390, 302] width 103 height 17
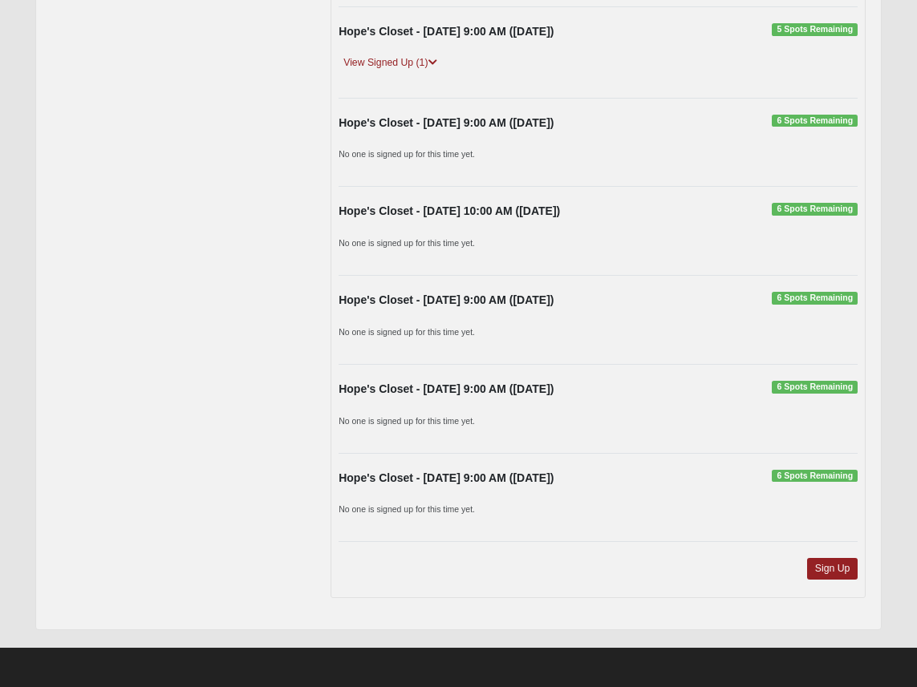
scroll to position [403, 0]
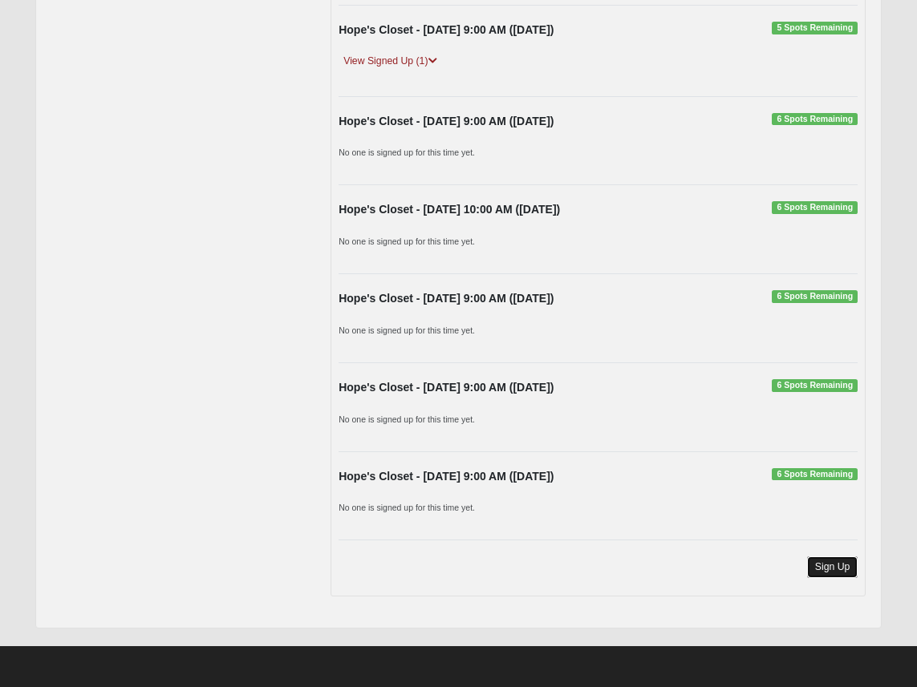
click at [837, 574] on link "Sign Up" at bounding box center [832, 568] width 51 height 22
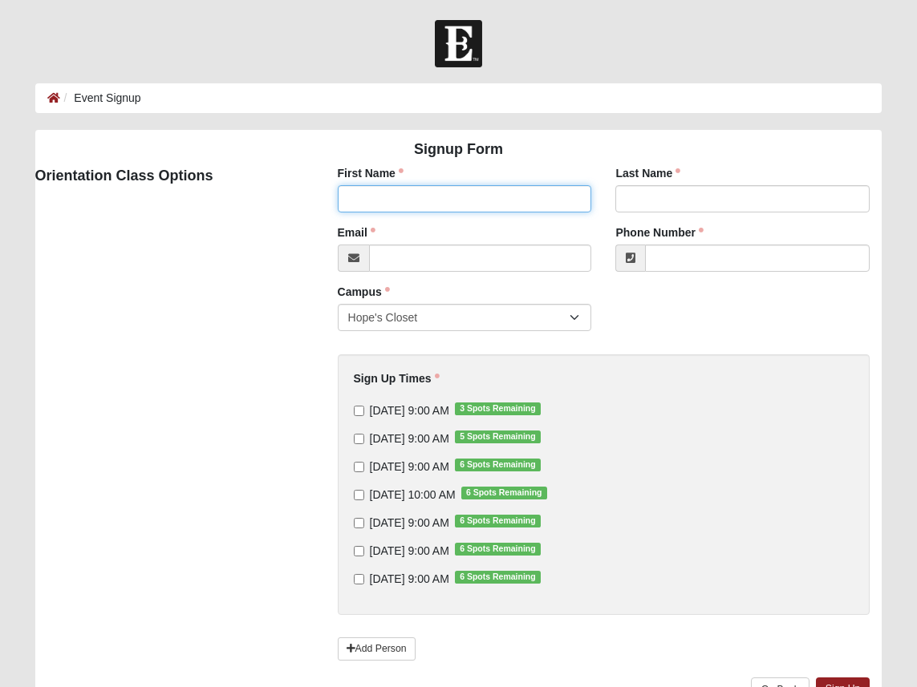
click at [483, 185] on input "First Name" at bounding box center [465, 198] width 254 height 27
type input "Lauren"
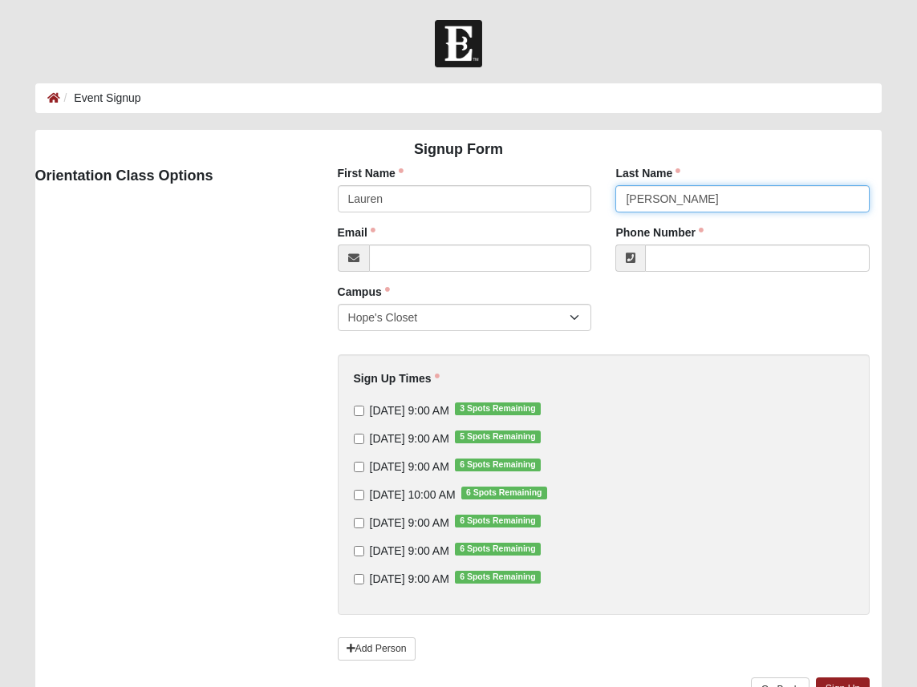
type input "[PERSON_NAME]"
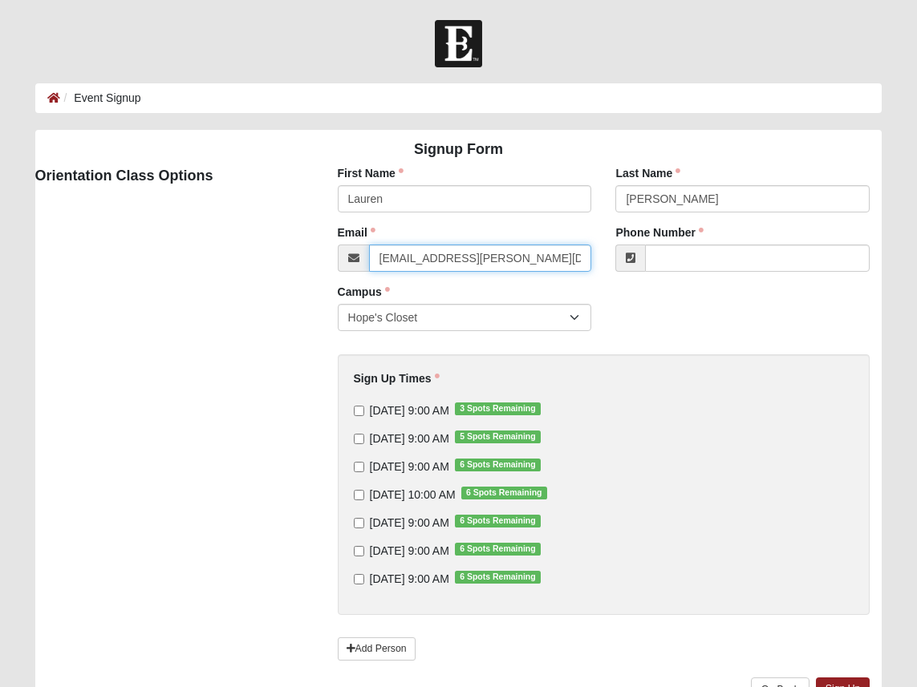
type input "[EMAIL_ADDRESS][PERSON_NAME][DOMAIN_NAME]"
type input "[PHONE_NUMBER]"
click at [675, 343] on div "First Name [PERSON_NAME] First Name is required. Last Name [PERSON_NAME] Last N…" at bounding box center [604, 439] width 581 height 548
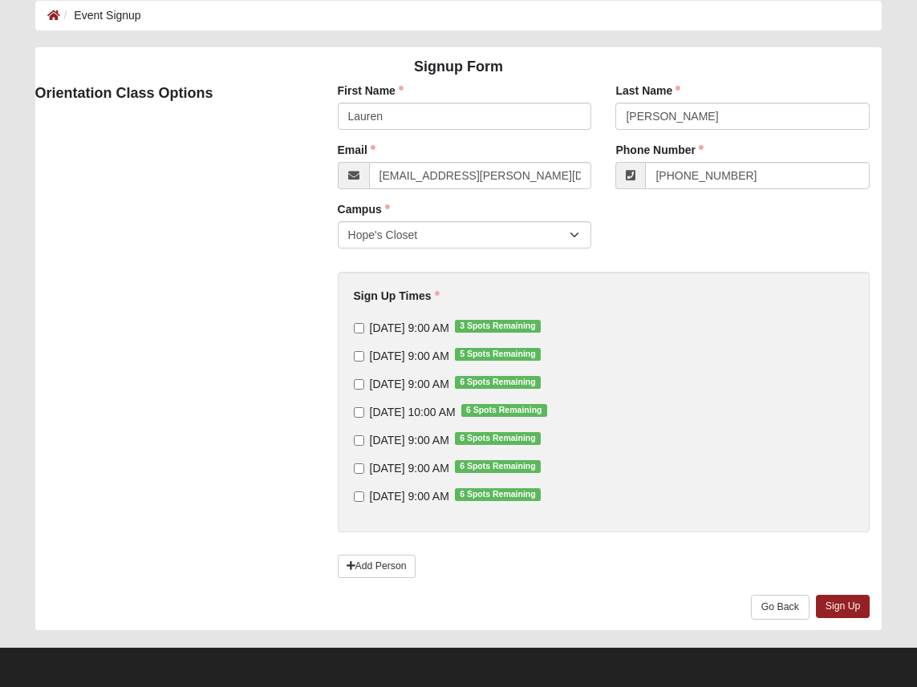
scroll to position [84, 0]
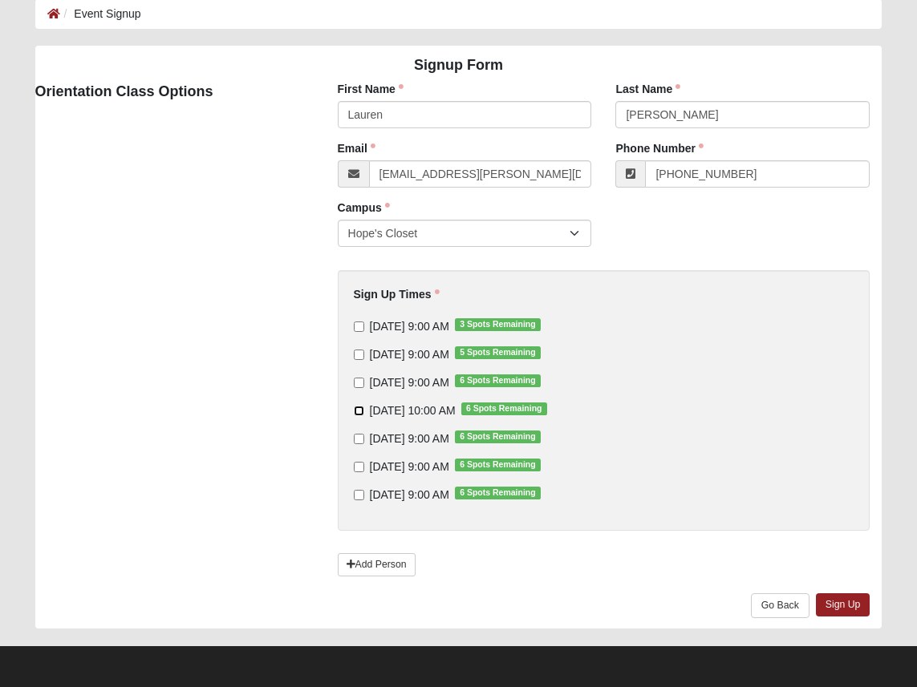
click at [355, 414] on input "[DATE] 10:00 AM 6 Spots Remaining" at bounding box center [359, 411] width 10 height 10
checkbox input "true"
click at [853, 611] on link "Sign Up" at bounding box center [843, 605] width 55 height 23
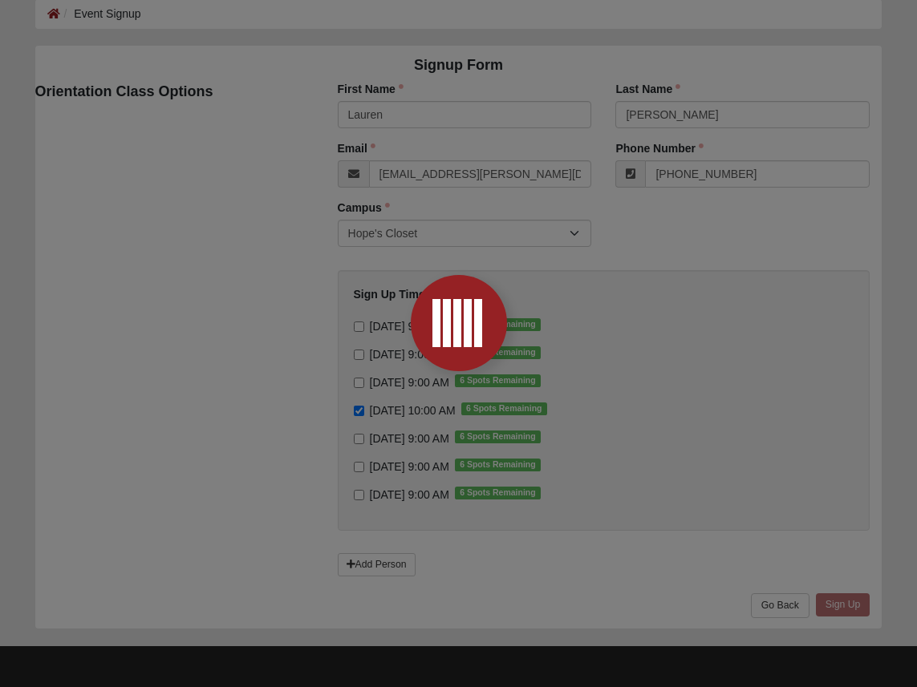
scroll to position [0, 0]
